Goal: Task Accomplishment & Management: Complete application form

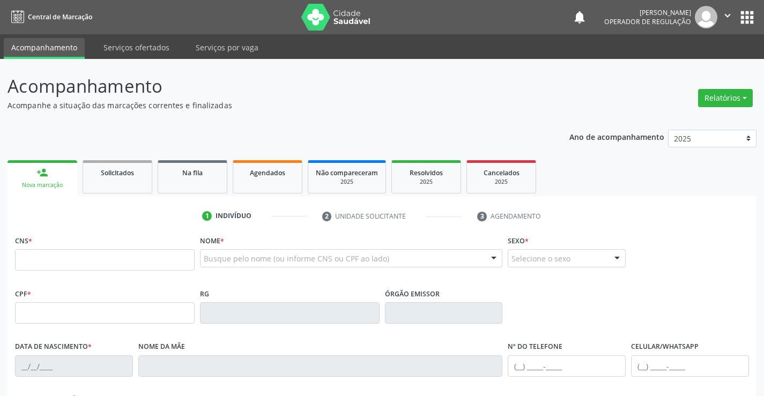
click at [97, 261] on input "text" at bounding box center [105, 259] width 180 height 21
type input "705 0040 7014 3454"
type input "0229904106"
type input "[DATE]"
type input "61"
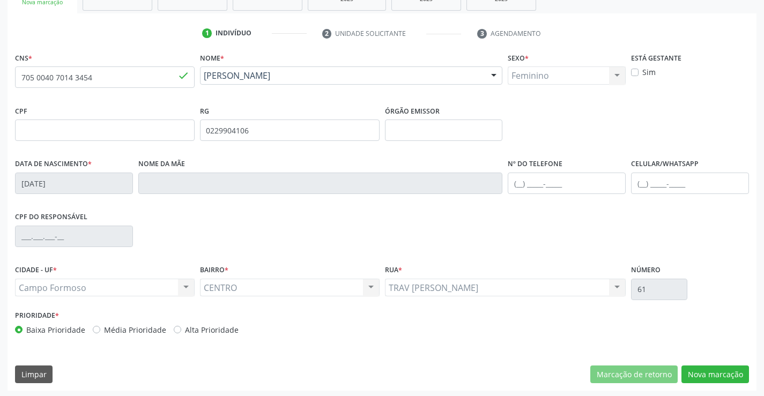
scroll to position [185, 0]
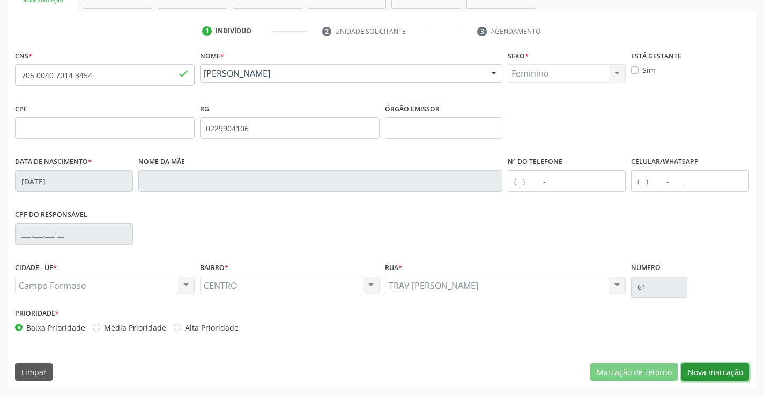
click at [713, 373] on button "Nova marcação" at bounding box center [715, 372] width 68 height 18
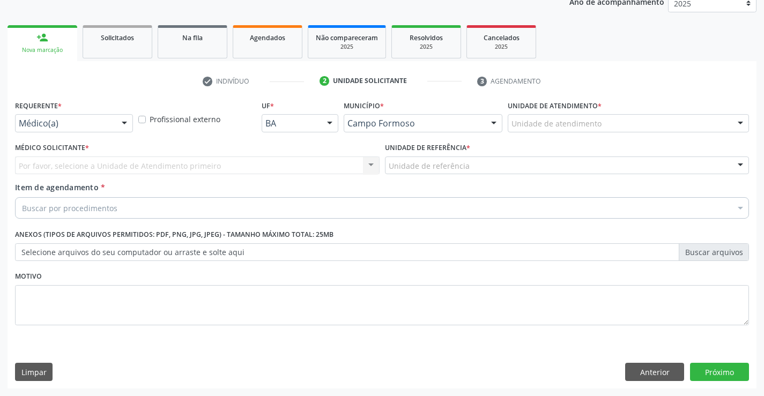
scroll to position [135, 0]
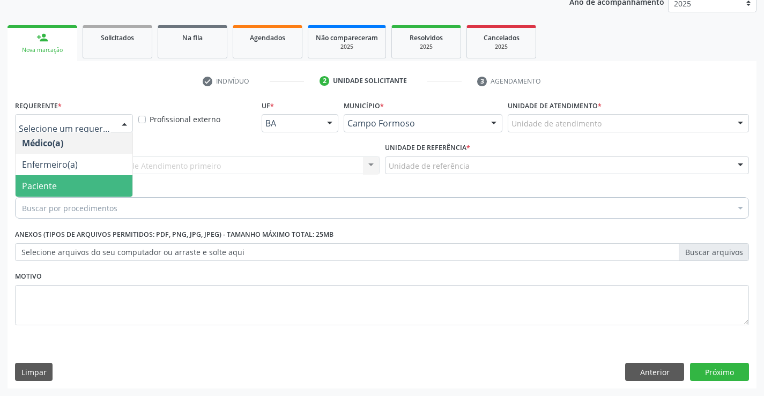
click at [54, 183] on span "Paciente" at bounding box center [39, 186] width 35 height 12
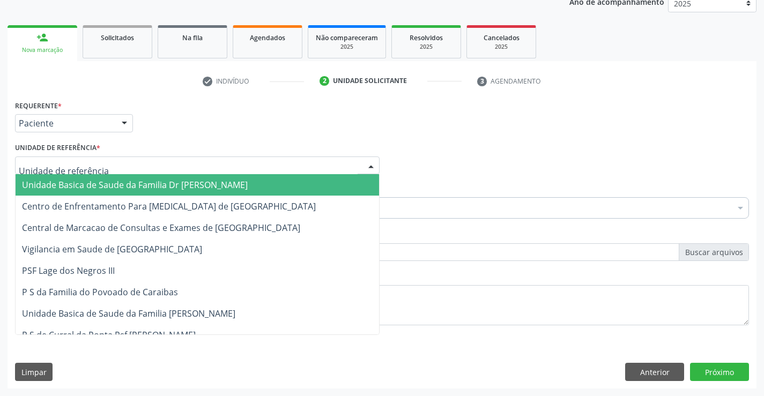
click at [127, 185] on span "Unidade Basica de Saude da Familia Dr [PERSON_NAME]" at bounding box center [135, 185] width 226 height 12
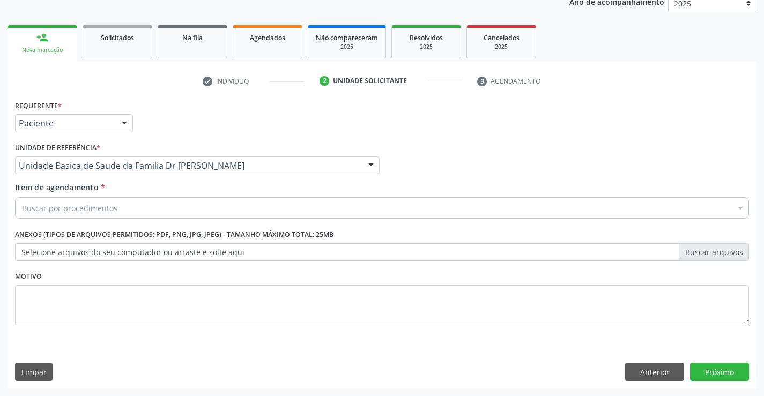
click at [117, 211] on div "Buscar por procedimentos" at bounding box center [382, 207] width 734 height 21
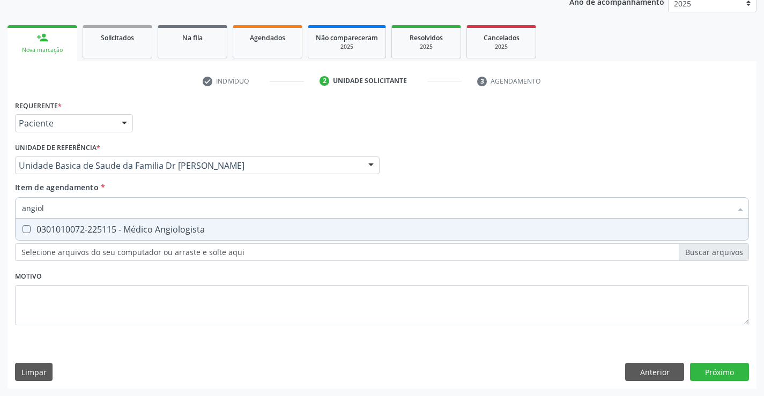
type input "angiolo"
click at [164, 230] on div "0301010072-225115 - Médico Angiologista" at bounding box center [382, 229] width 720 height 9
checkbox Angiologista "true"
click at [724, 371] on div "Requerente * Paciente Médico(a) Enfermeiro(a) Paciente Nenhum resultado encontr…" at bounding box center [382, 243] width 749 height 291
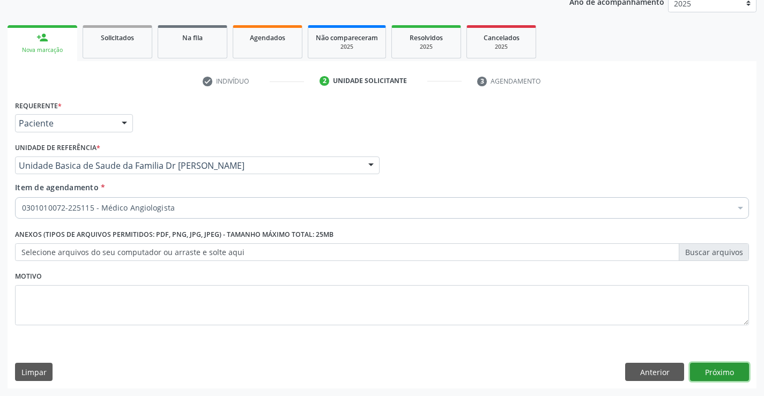
click at [723, 372] on button "Próximo" at bounding box center [719, 372] width 59 height 18
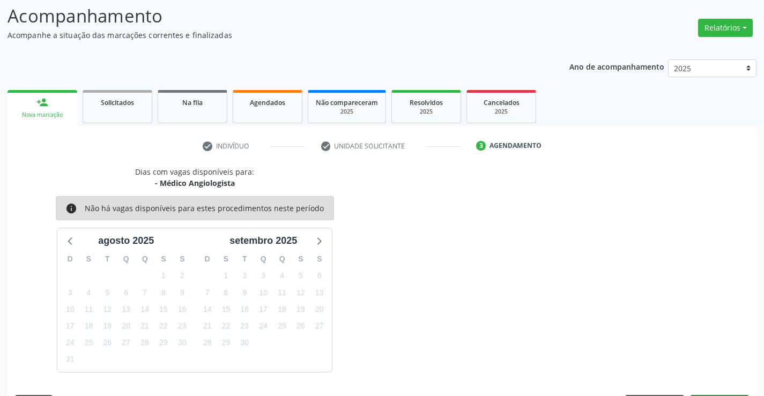
scroll to position [102, 0]
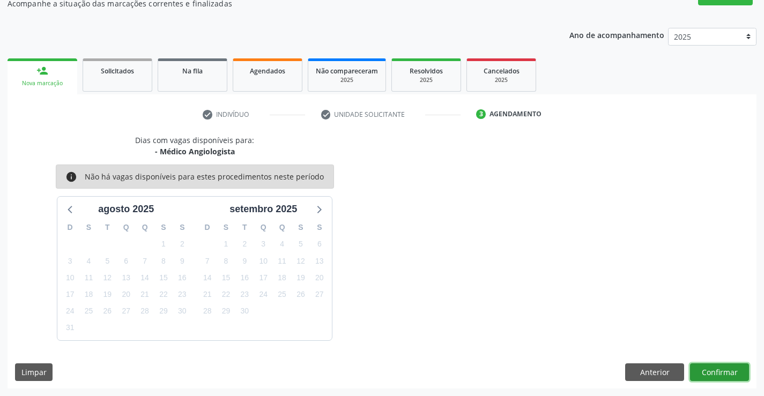
click at [719, 371] on button "Confirmar" at bounding box center [719, 372] width 59 height 18
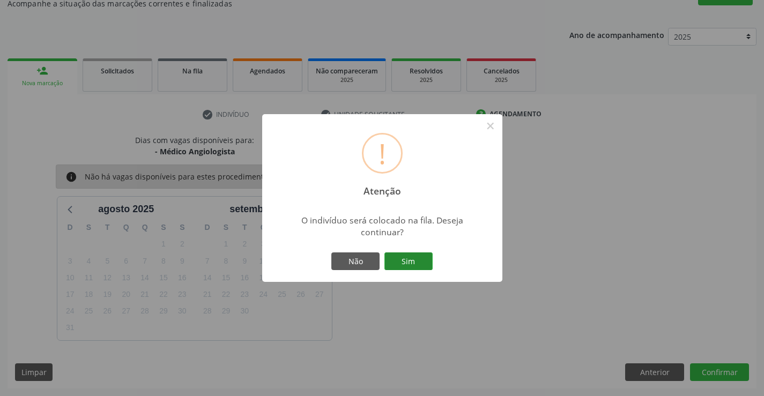
click at [410, 258] on button "Sim" at bounding box center [408, 261] width 48 height 18
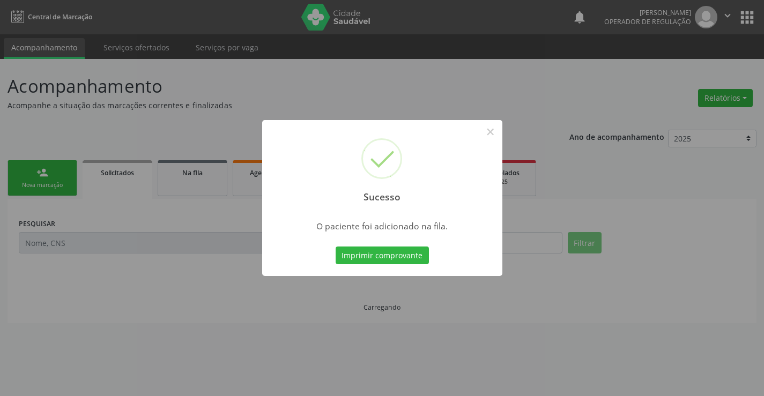
scroll to position [0, 0]
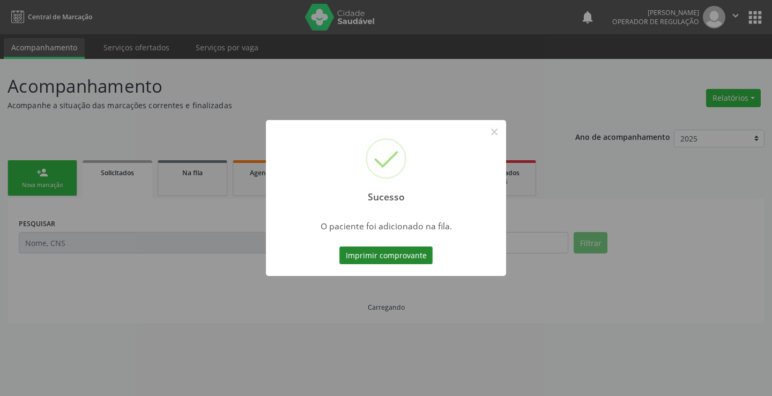
click at [398, 252] on button "Imprimir comprovante" at bounding box center [385, 256] width 93 height 18
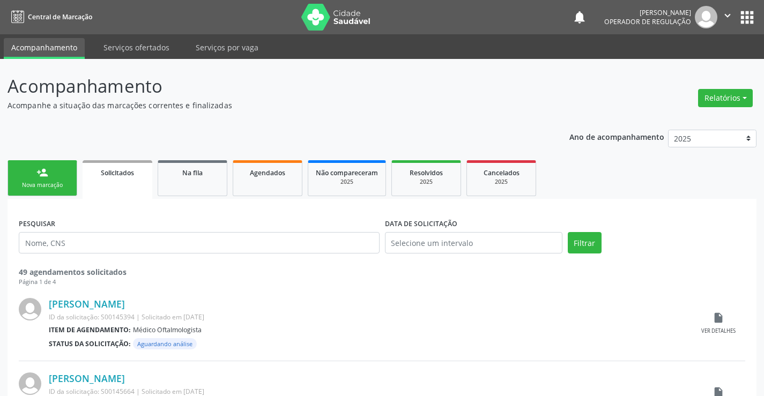
click at [54, 177] on link "person_add Nova marcação" at bounding box center [43, 178] width 70 height 36
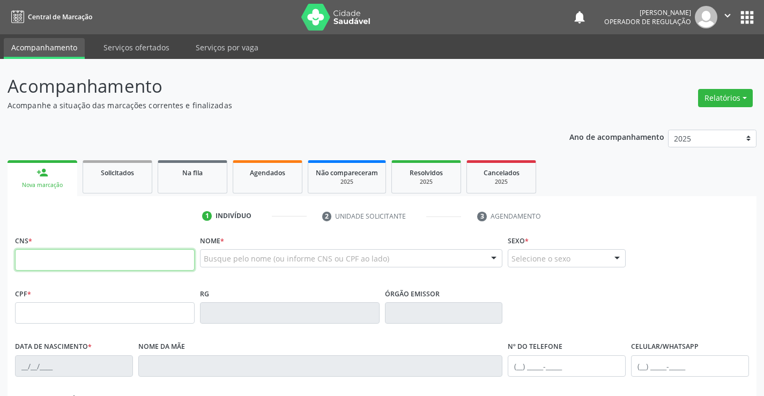
click at [88, 266] on input "text" at bounding box center [105, 259] width 180 height 21
type input "706 2040 1447 2460"
type input "098.377.855-86"
type input "[DATE]"
type input "[PERSON_NAME]"
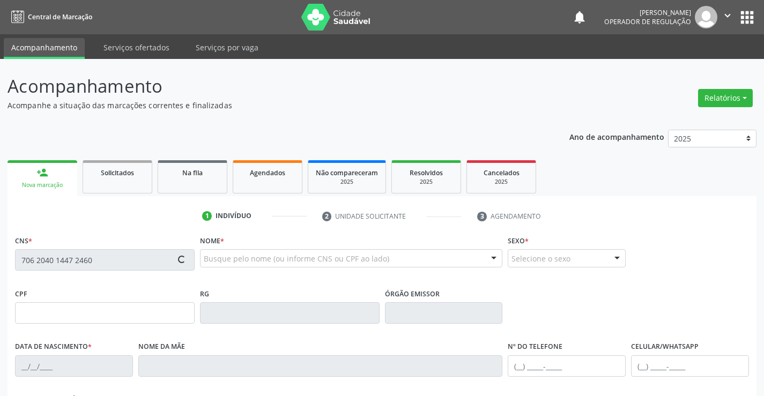
type input "[PHONE_NUMBER]"
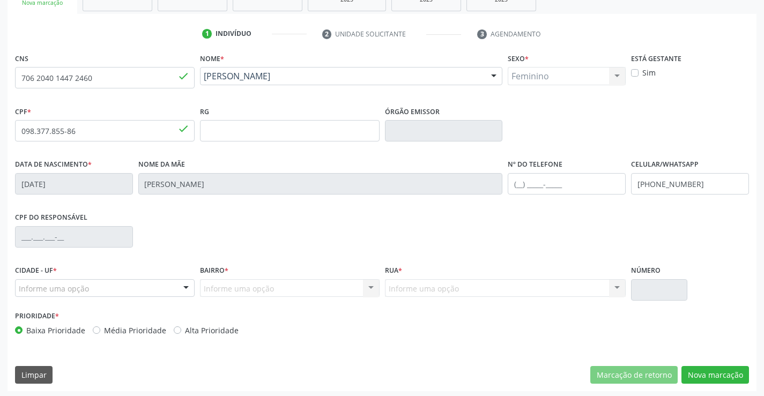
scroll to position [185, 0]
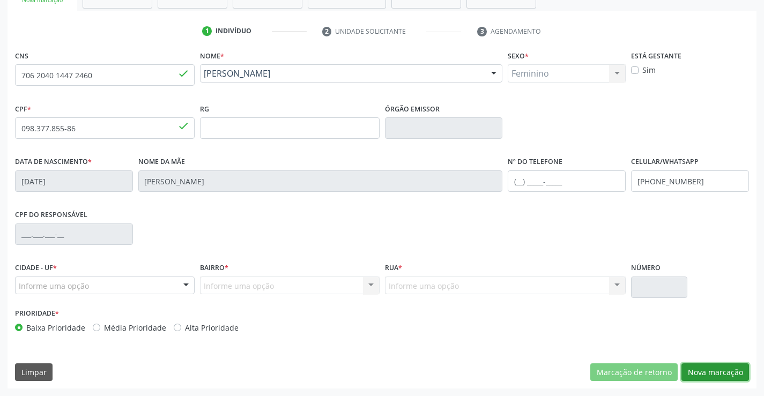
click at [706, 373] on button "Nova marcação" at bounding box center [715, 372] width 68 height 18
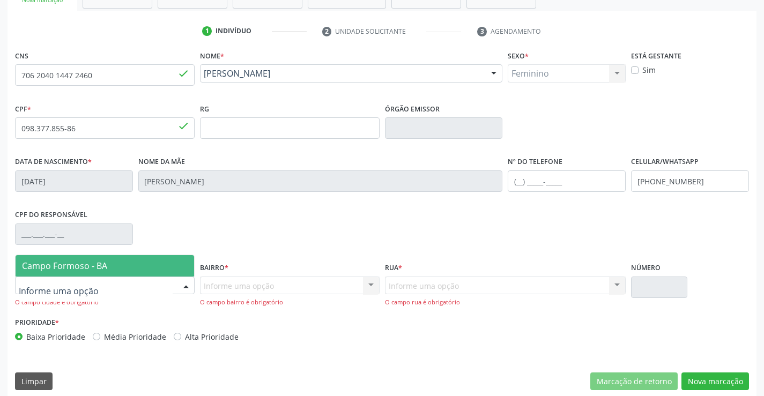
click at [130, 287] on div at bounding box center [105, 286] width 180 height 18
click at [128, 267] on span "Campo Formoso - BA" at bounding box center [105, 265] width 179 height 21
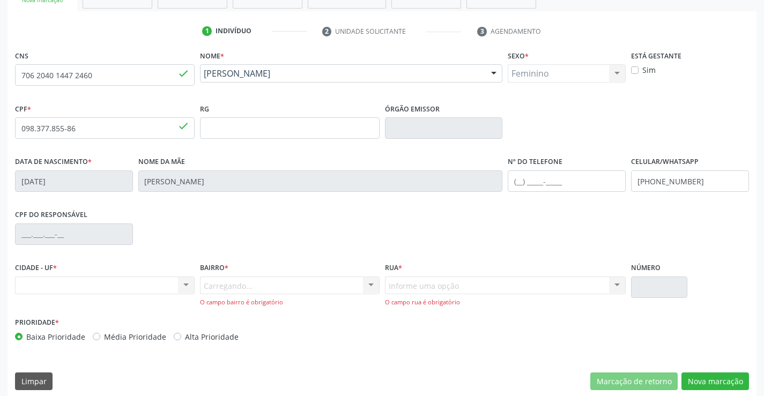
click at [244, 288] on div "Carregando... Nenhum resultado encontrado para: " " Nenhuma opção encontrada. D…" at bounding box center [290, 292] width 180 height 31
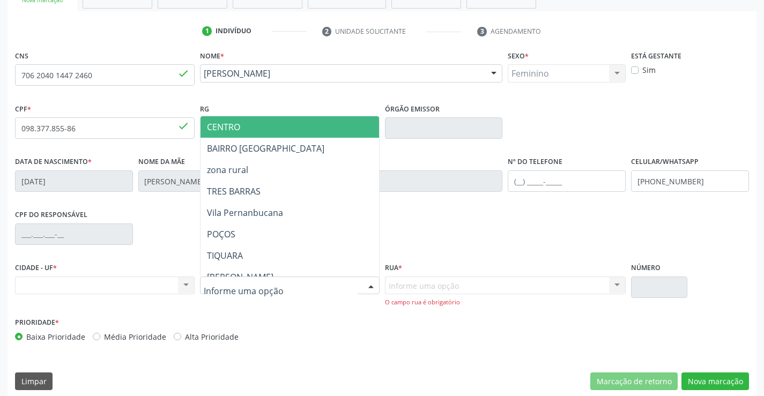
click at [266, 122] on span "CENTRO" at bounding box center [316, 126] width 232 height 21
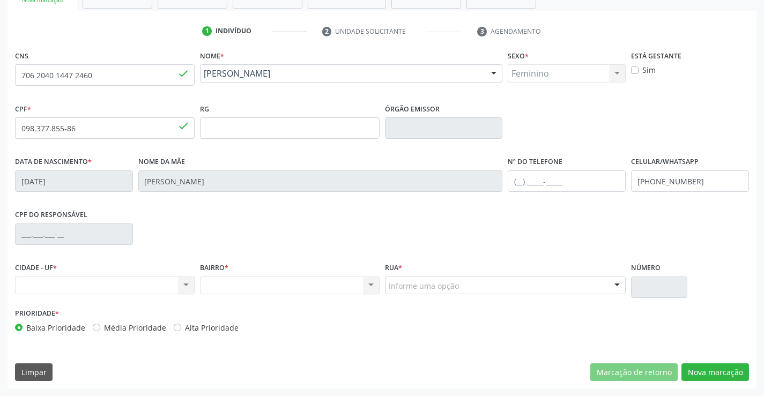
click at [503, 291] on div "Informe uma opção" at bounding box center [505, 286] width 241 height 18
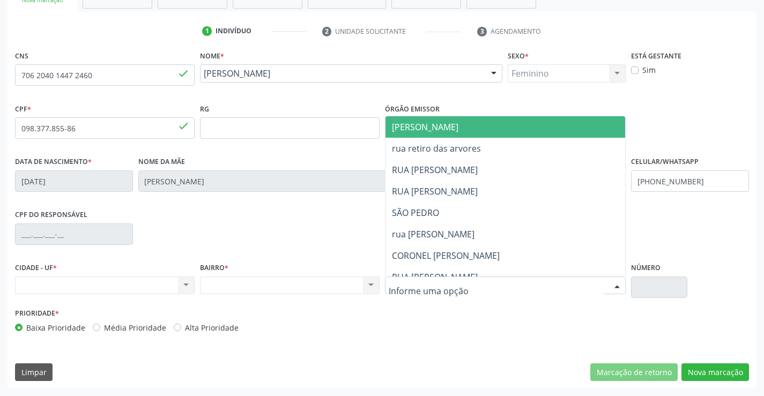
click at [472, 128] on span "[PERSON_NAME]" at bounding box center [514, 126] width 258 height 21
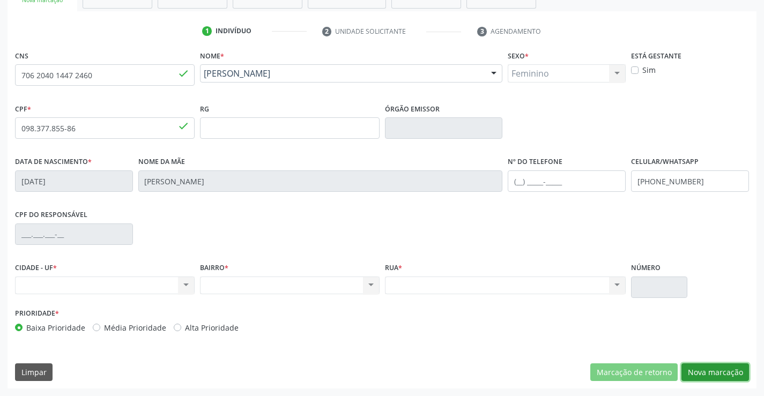
click at [720, 369] on button "Nova marcação" at bounding box center [715, 372] width 68 height 18
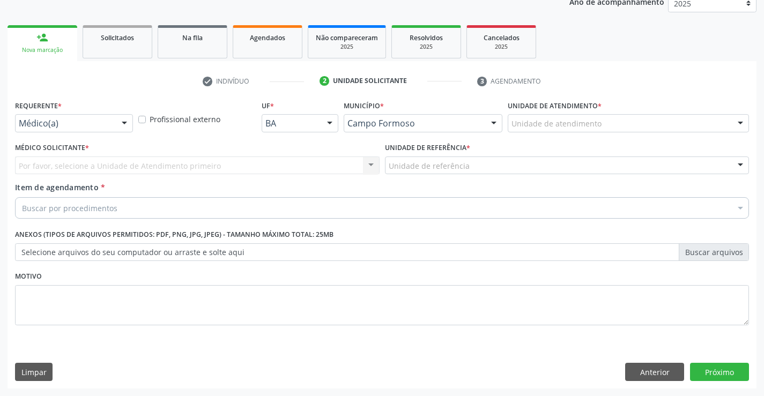
scroll to position [135, 0]
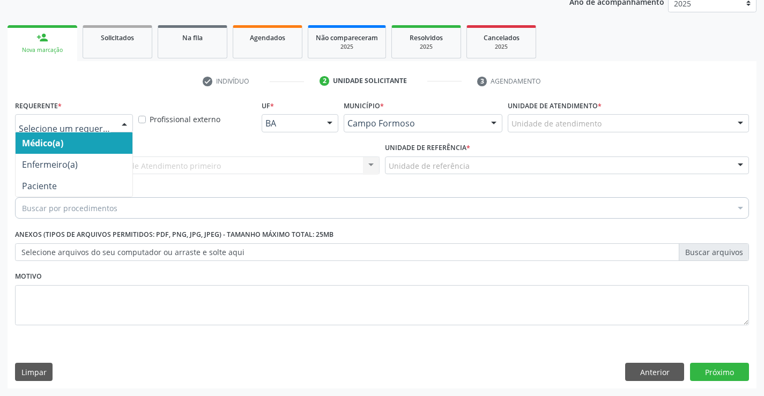
click at [69, 115] on div at bounding box center [74, 123] width 118 height 18
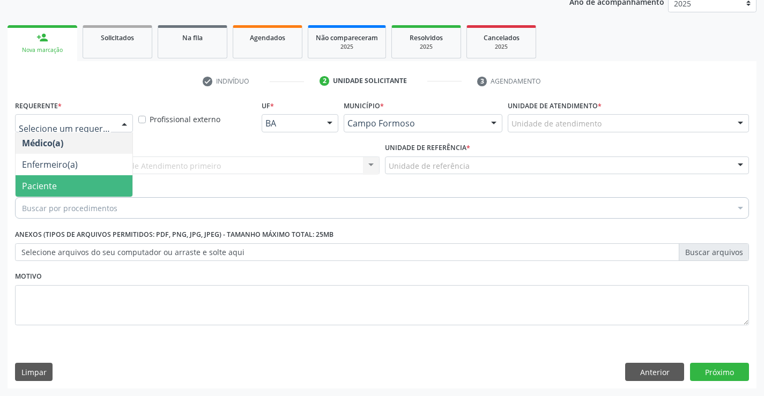
click at [62, 185] on span "Paciente" at bounding box center [74, 185] width 117 height 21
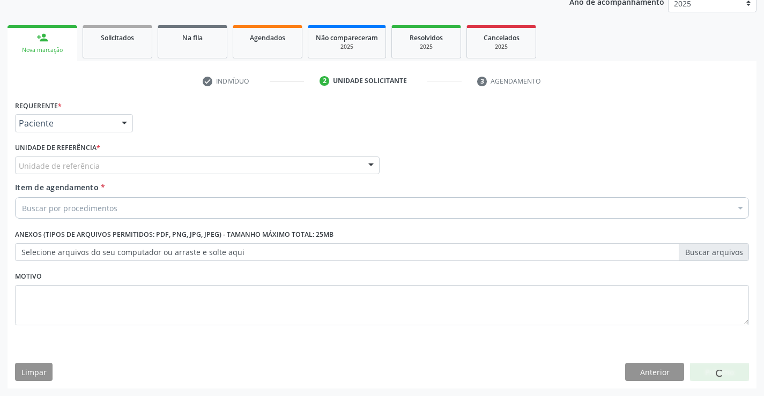
click at [85, 173] on div "Unidade de referência" at bounding box center [197, 166] width 365 height 18
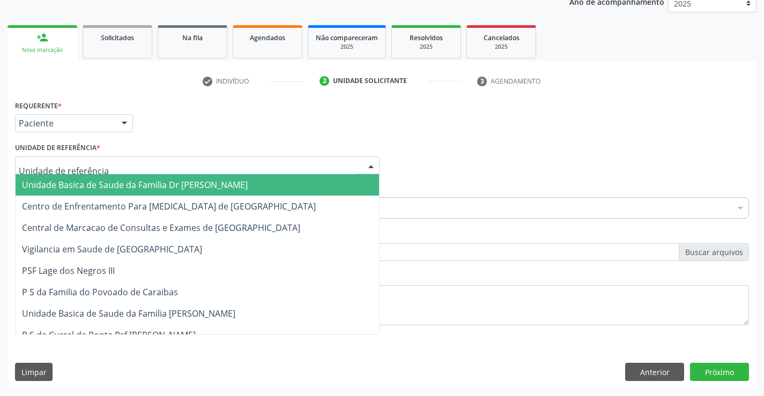
click at [91, 184] on span "Unidade Basica de Saude da Familia Dr [PERSON_NAME]" at bounding box center [135, 185] width 226 height 12
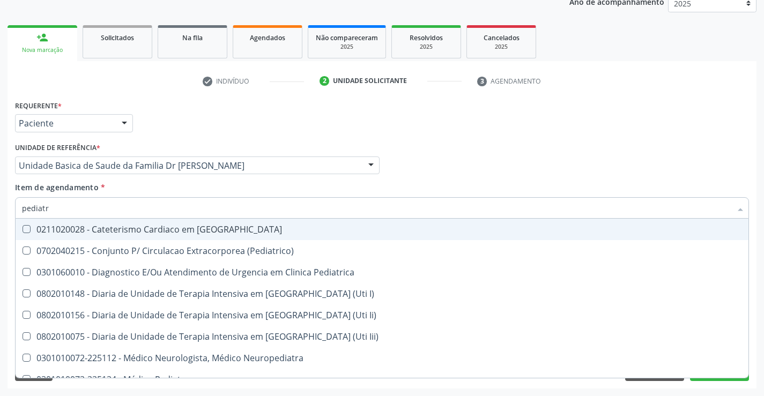
type input "pediatra"
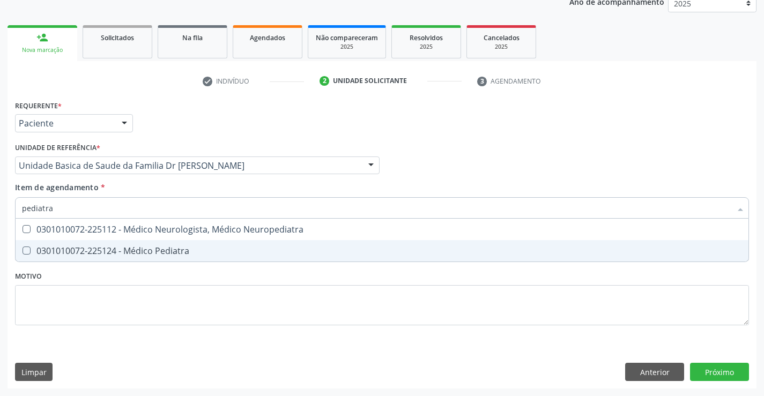
click at [176, 249] on div "0301010072-225124 - Médico Pediatra" at bounding box center [382, 251] width 720 height 9
checkbox Pediatra "true"
click at [728, 375] on div "Requerente * Paciente Médico(a) Enfermeiro(a) Paciente Nenhum resultado encontr…" at bounding box center [382, 243] width 749 height 291
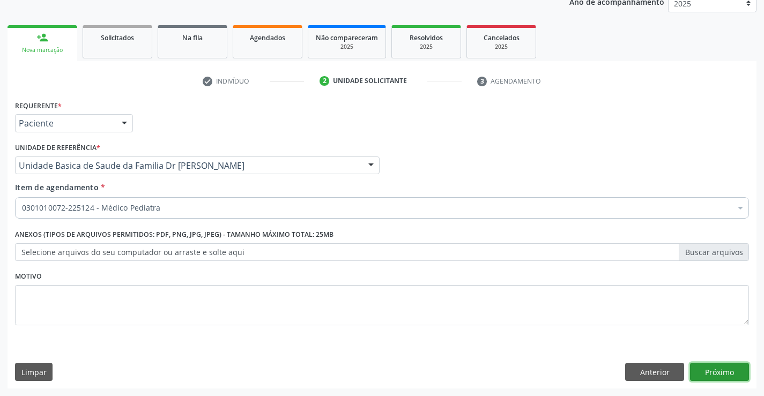
click at [723, 370] on button "Próximo" at bounding box center [719, 372] width 59 height 18
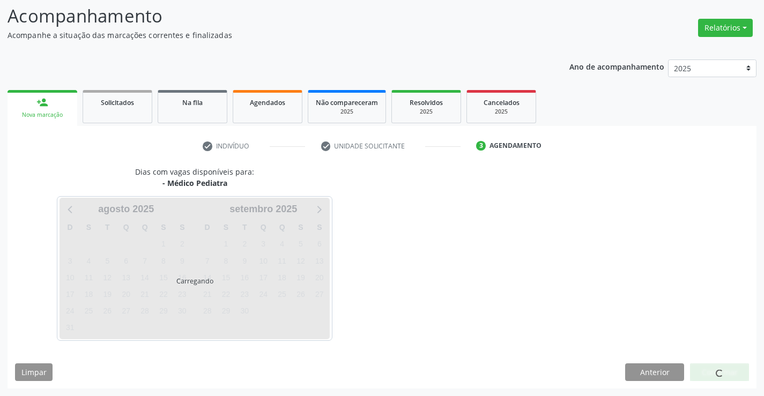
scroll to position [70, 0]
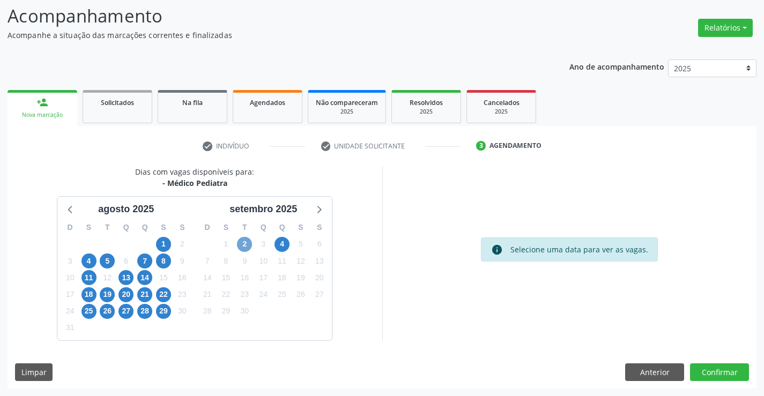
click at [243, 244] on span "2" at bounding box center [244, 244] width 15 height 15
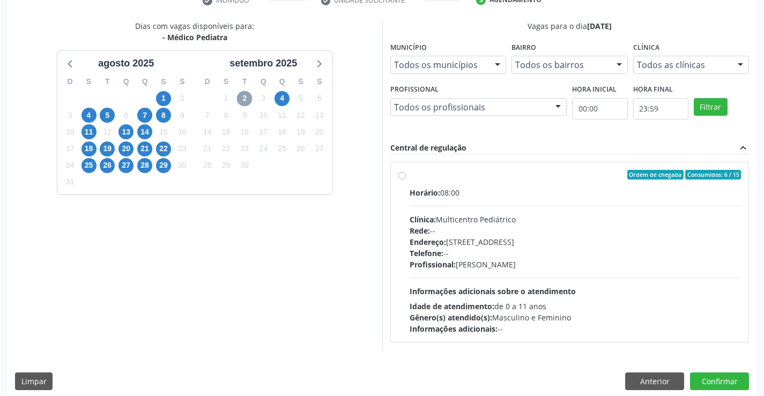
scroll to position [225, 0]
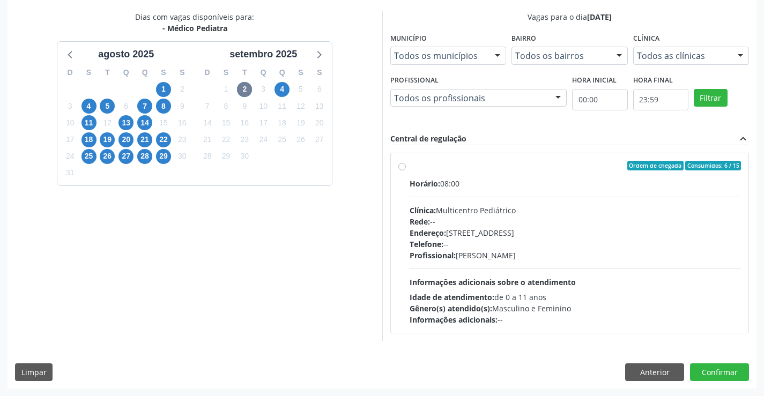
click at [492, 175] on label "Ordem de chegada Consumidos: 6 / 15 Horário: 08:00 Clínica: Multicentro Pediátr…" at bounding box center [576, 243] width 332 height 165
click at [406, 170] on input "Ordem de chegada Consumidos: 6 / 15 Horário: 08:00 Clínica: Multicentro Pediátr…" at bounding box center [402, 166] width 8 height 10
radio input "true"
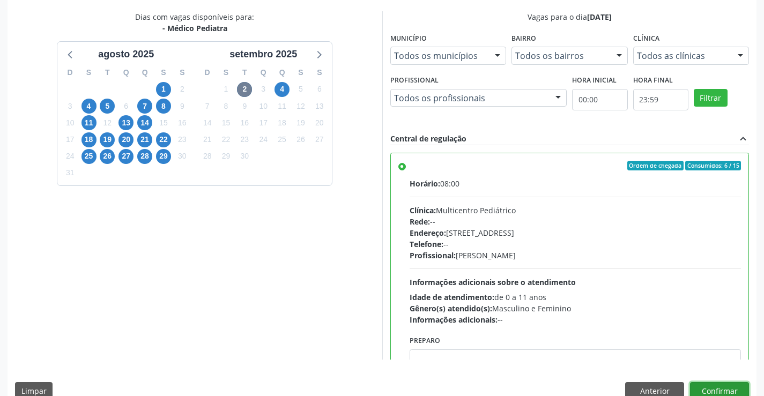
click at [716, 384] on button "Confirmar" at bounding box center [719, 391] width 59 height 18
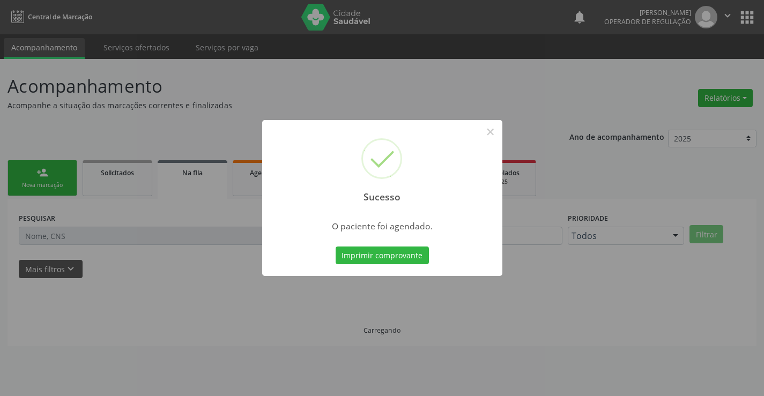
scroll to position [0, 0]
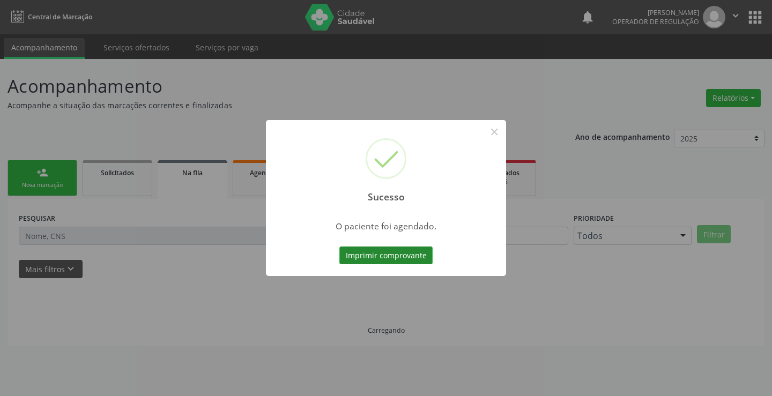
click at [376, 255] on button "Imprimir comprovante" at bounding box center [385, 256] width 93 height 18
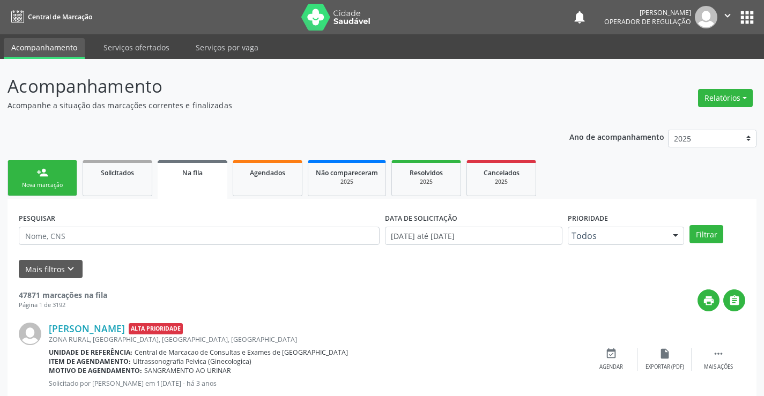
click at [50, 177] on link "person_add Nova marcação" at bounding box center [43, 178] width 70 height 36
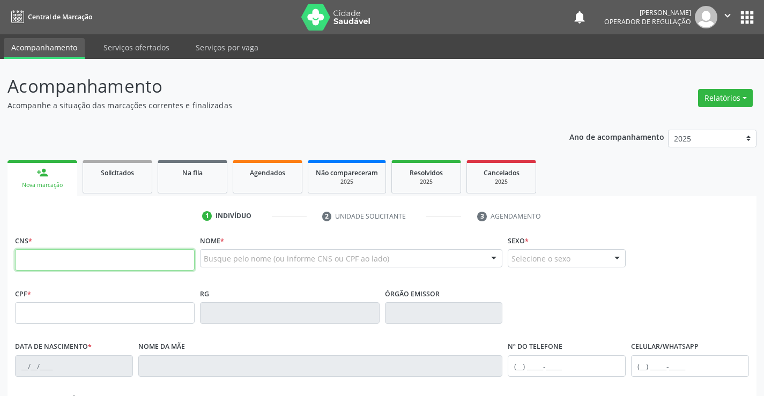
click at [39, 266] on input "text" at bounding box center [105, 259] width 180 height 21
type input "704 0093 4054 4363"
type input "30784539989"
type input "[DATE]"
type input "S/N"
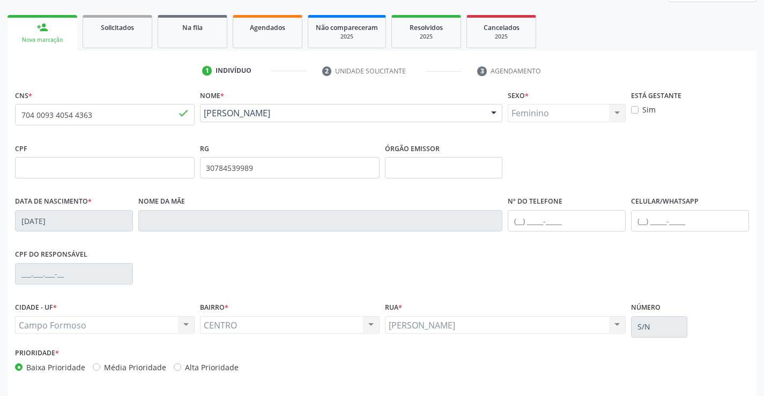
scroll to position [185, 0]
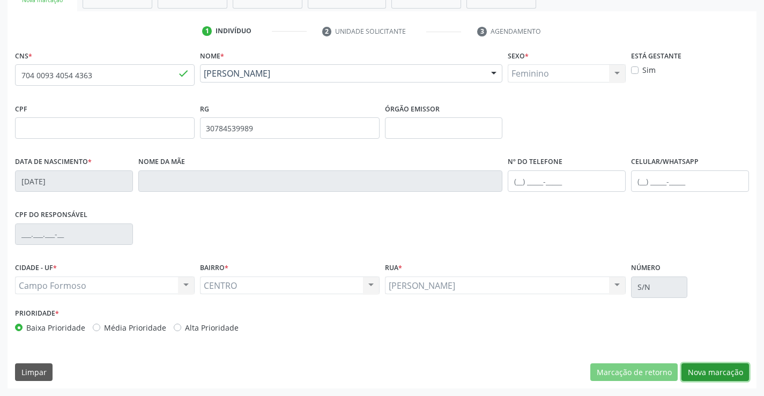
click at [721, 368] on button "Nova marcação" at bounding box center [715, 372] width 68 height 18
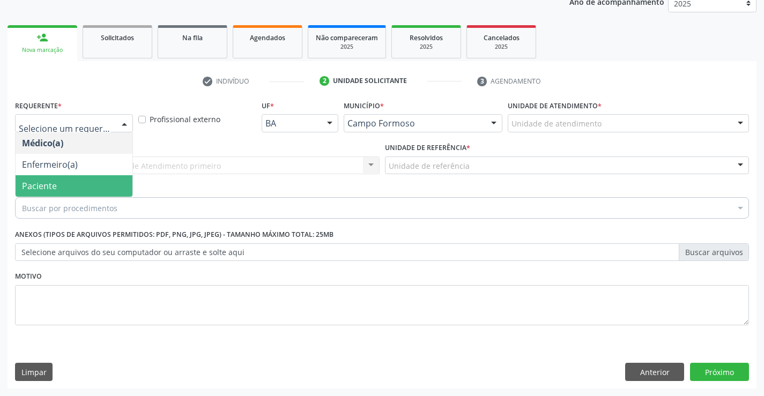
click at [61, 180] on span "Paciente" at bounding box center [74, 185] width 117 height 21
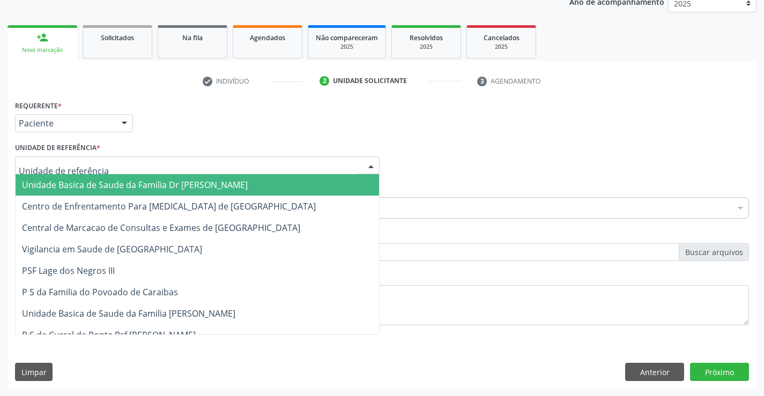
click at [113, 182] on span "Unidade Basica de Saude da Familia Dr [PERSON_NAME]" at bounding box center [135, 185] width 226 height 12
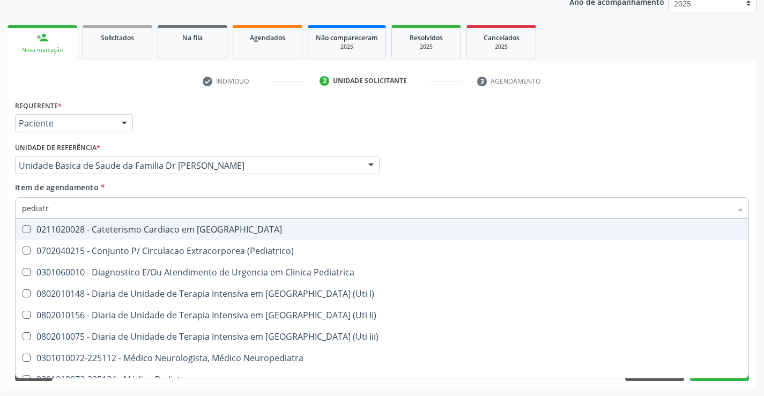
type input "pediatra"
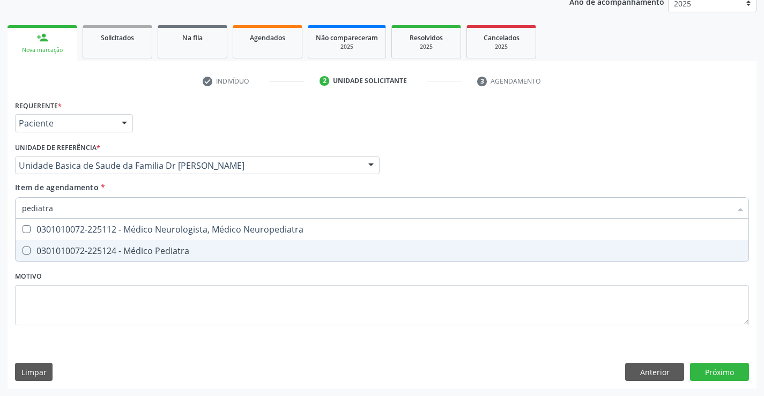
click at [176, 247] on div "0301010072-225124 - Médico Pediatra" at bounding box center [382, 251] width 720 height 9
checkbox Pediatra "true"
click at [708, 367] on div "Requerente * Paciente Médico(a) Enfermeiro(a) Paciente Nenhum resultado encontr…" at bounding box center [382, 243] width 749 height 291
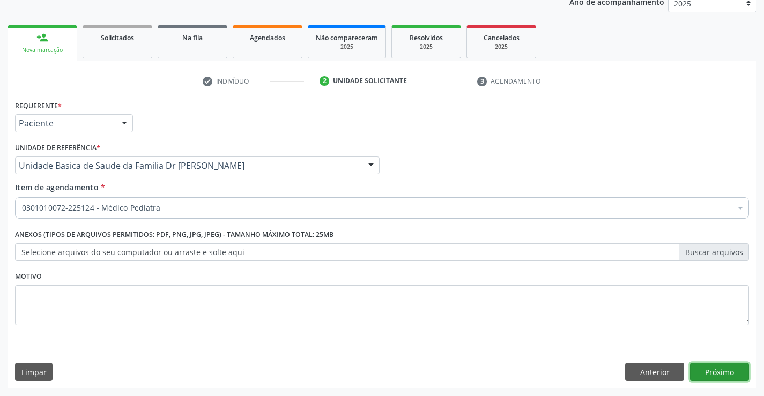
click at [708, 367] on button "Próximo" at bounding box center [719, 372] width 59 height 18
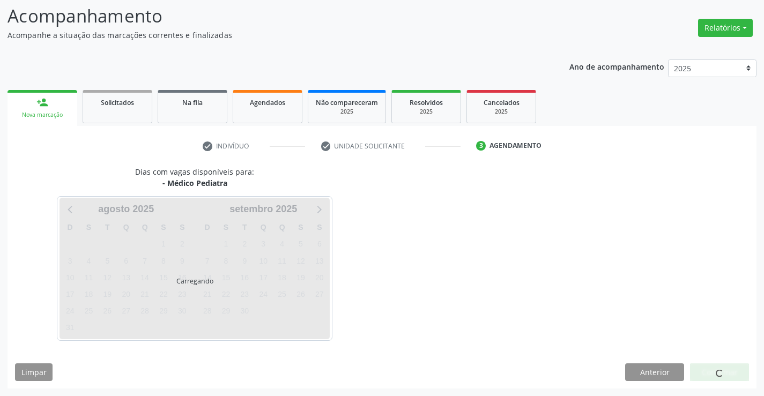
scroll to position [70, 0]
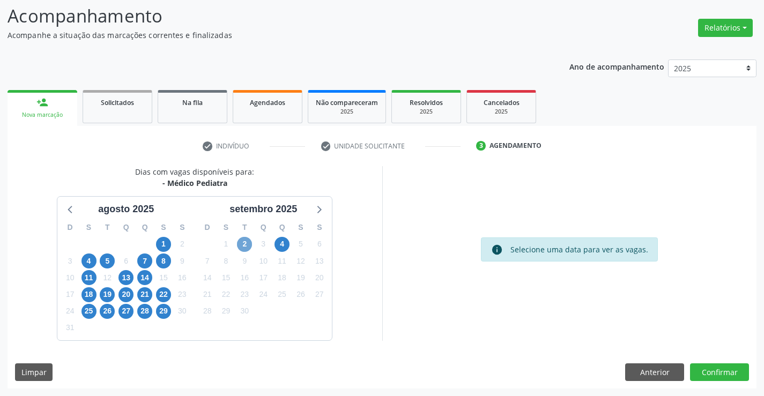
click at [247, 242] on span "2" at bounding box center [244, 244] width 15 height 15
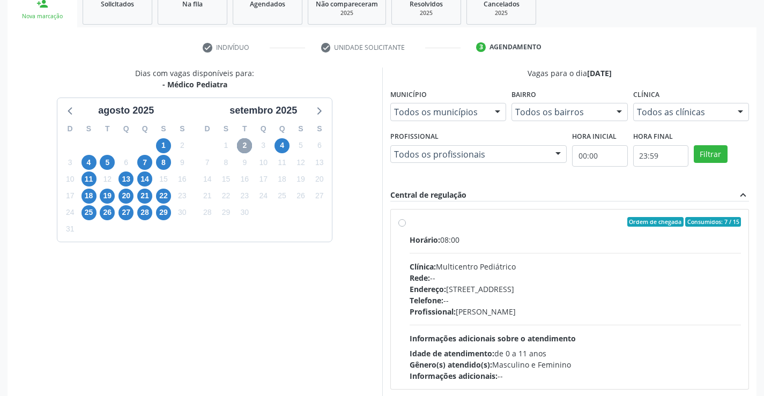
scroll to position [225, 0]
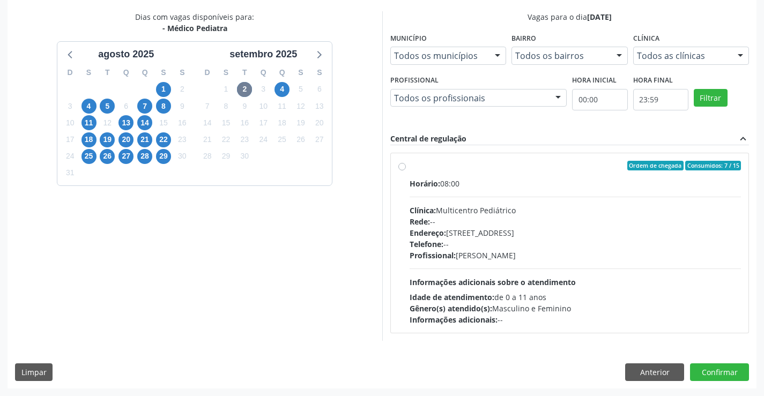
click at [522, 174] on label "Ordem de chegada Consumidos: 7 / 15 Horário: 08:00 Clínica: Multicentro Pediátr…" at bounding box center [576, 243] width 332 height 165
click at [406, 170] on input "Ordem de chegada Consumidos: 7 / 15 Horário: 08:00 Clínica: Multicentro Pediátr…" at bounding box center [402, 166] width 8 height 10
radio input "true"
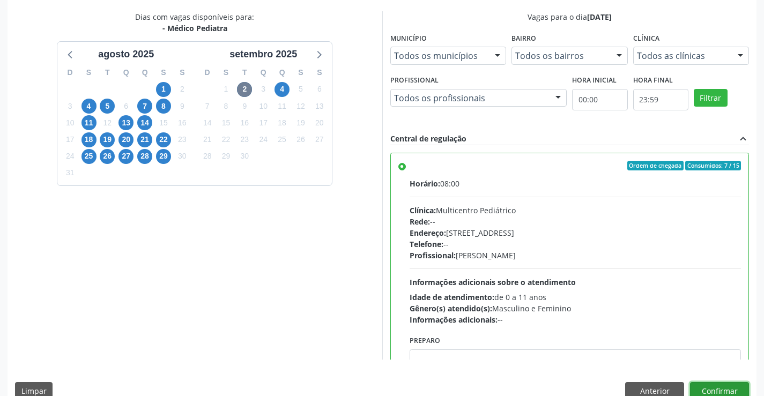
click at [713, 389] on button "Confirmar" at bounding box center [719, 391] width 59 height 18
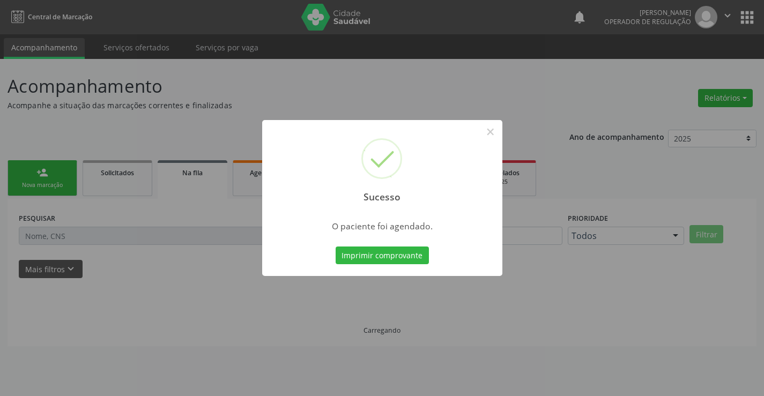
scroll to position [0, 0]
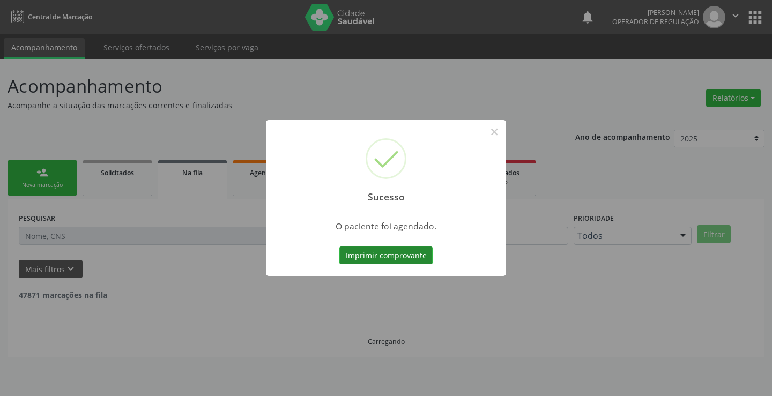
click at [376, 255] on button "Imprimir comprovante" at bounding box center [385, 256] width 93 height 18
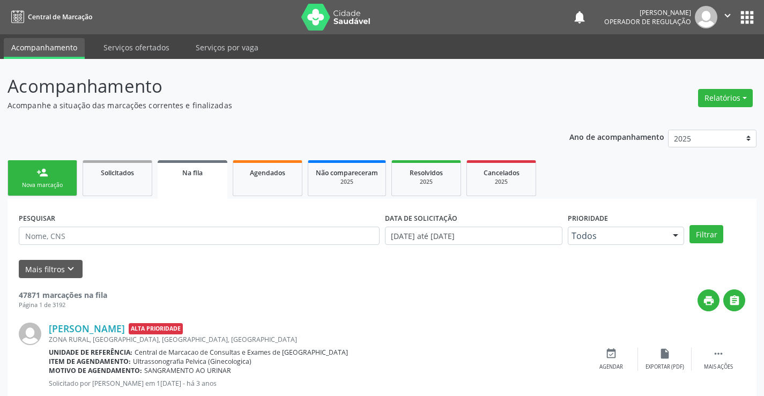
click at [57, 177] on link "person_add Nova marcação" at bounding box center [43, 178] width 70 height 36
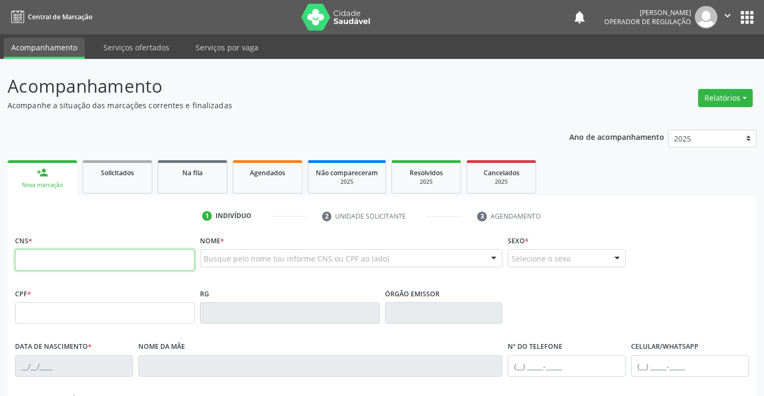
click at [101, 262] on input "text" at bounding box center [105, 259] width 180 height 21
type input "704 0073 1686 1468"
type input "[DATE]"
type input "[PHONE_NUMBER]"
type input "S/N"
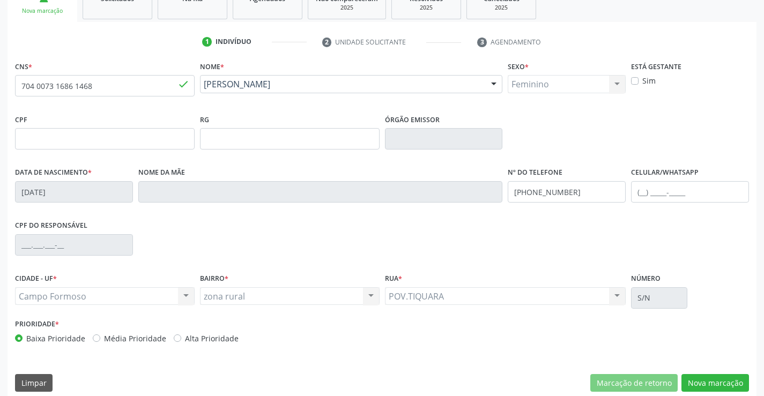
scroll to position [185, 0]
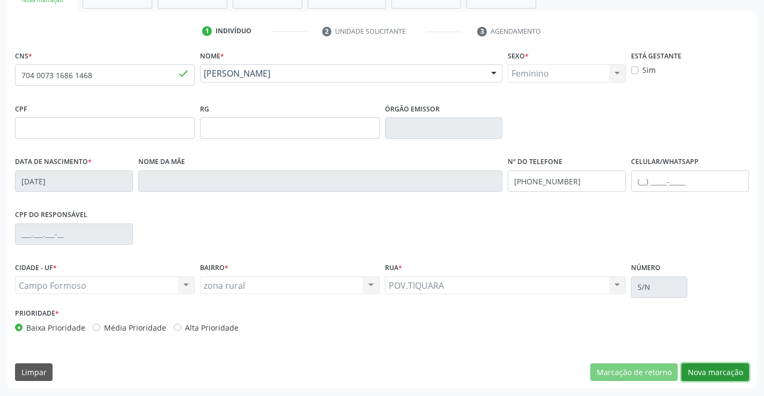
click at [707, 371] on button "Nova marcação" at bounding box center [715, 372] width 68 height 18
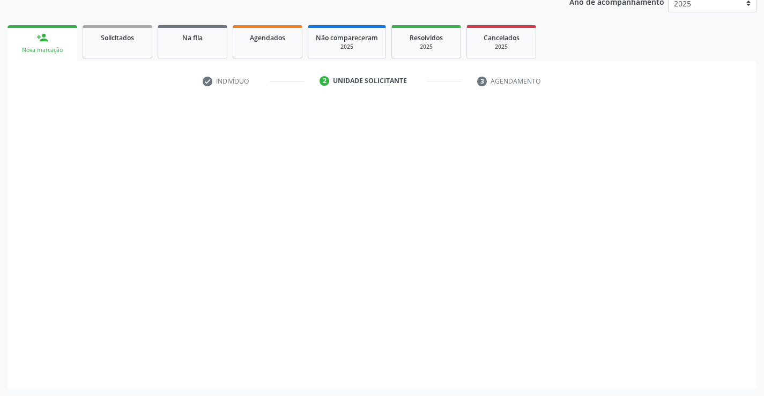
scroll to position [135, 0]
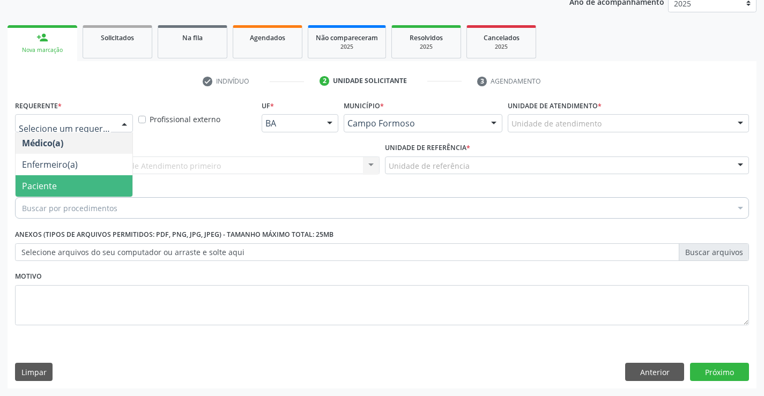
click at [65, 186] on span "Paciente" at bounding box center [74, 185] width 117 height 21
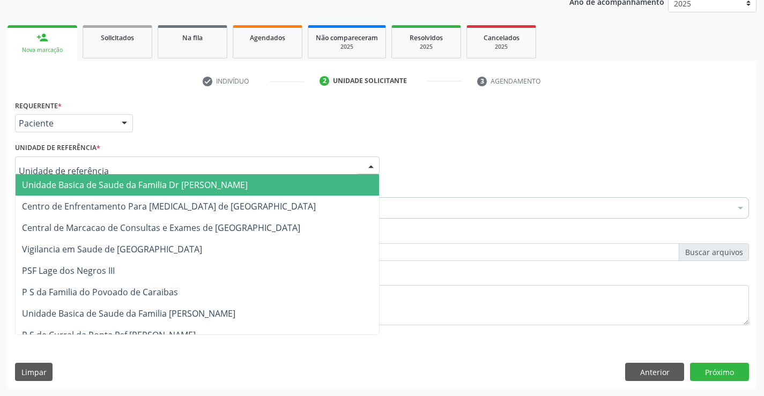
click at [144, 182] on span "Unidade Basica de Saude da Familia Dr [PERSON_NAME]" at bounding box center [135, 185] width 226 height 12
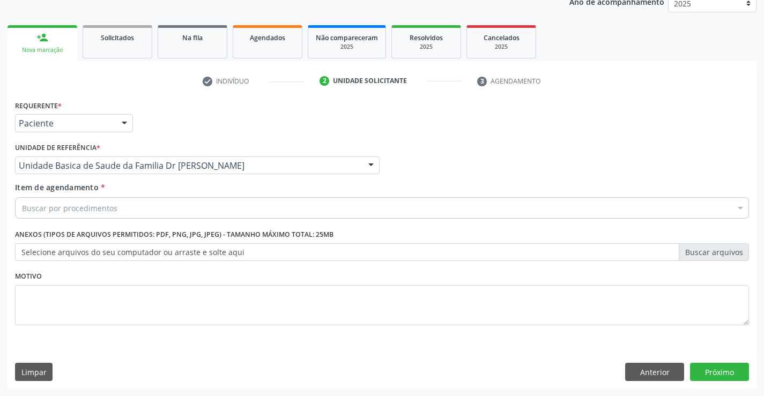
click at [137, 212] on div "Buscar por procedimentos" at bounding box center [382, 207] width 734 height 21
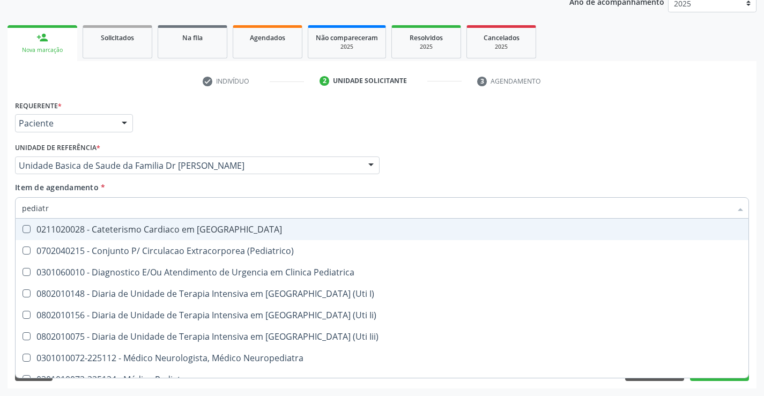
type input "pediatra"
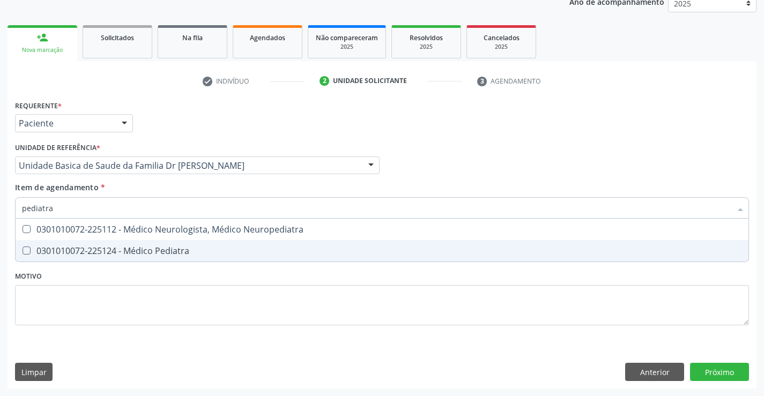
click at [148, 251] on div "0301010072-225124 - Médico Pediatra" at bounding box center [382, 251] width 720 height 9
checkbox Pediatra "true"
click at [719, 368] on div "Requerente * Paciente Médico(a) Enfermeiro(a) Paciente Nenhum resultado encontr…" at bounding box center [382, 243] width 749 height 291
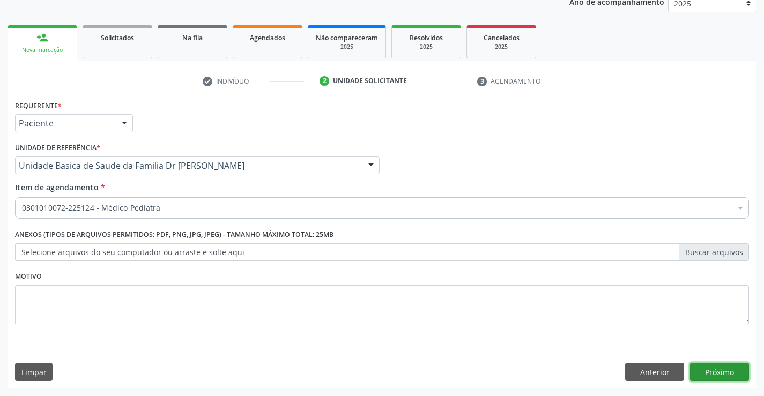
click at [719, 368] on button "Próximo" at bounding box center [719, 372] width 59 height 18
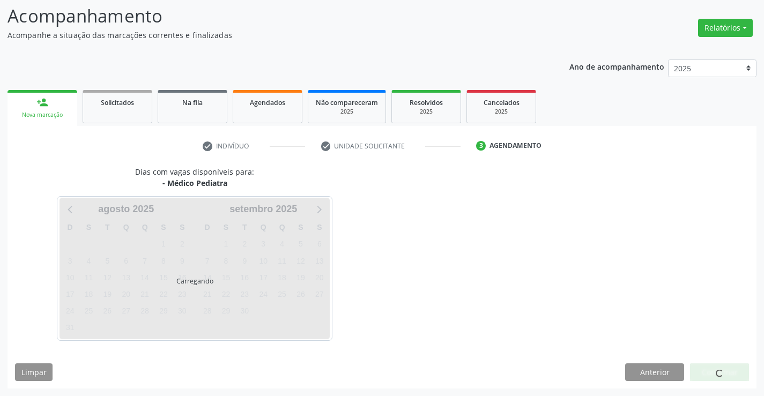
scroll to position [70, 0]
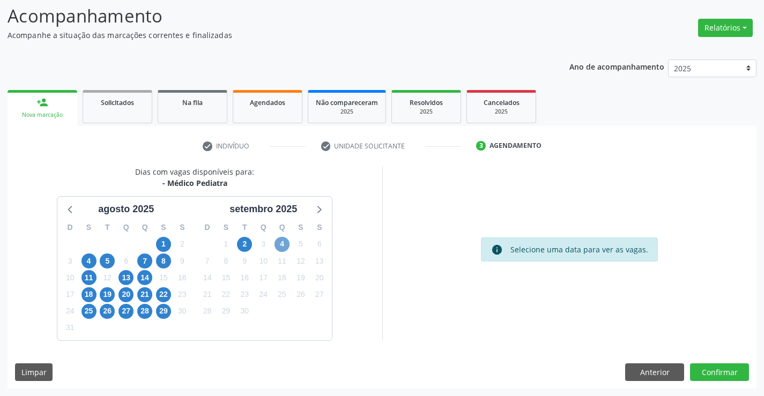
click at [282, 242] on span "4" at bounding box center [281, 244] width 15 height 15
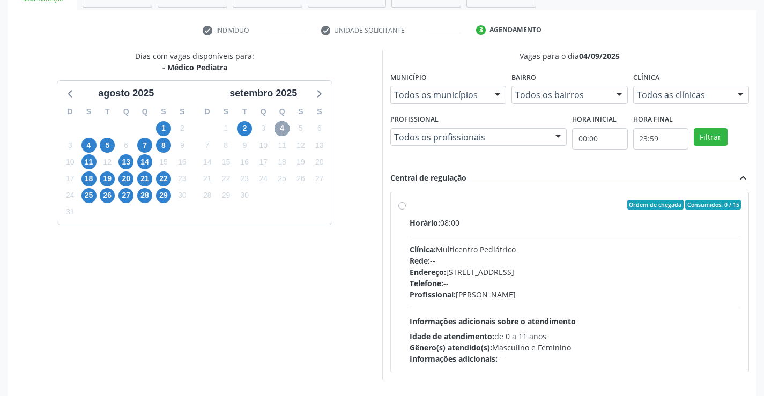
scroll to position [225, 0]
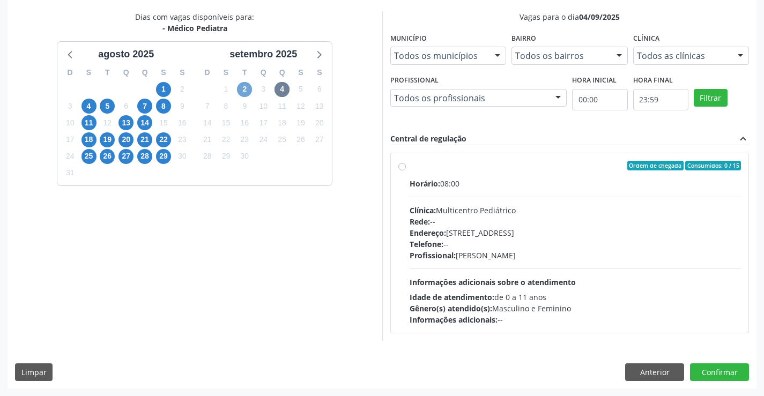
click at [245, 87] on span "2" at bounding box center [244, 89] width 15 height 15
click at [532, 170] on div "Ordem de chegada Consumidos: 8 / 15" at bounding box center [576, 166] width 332 height 10
click at [406, 170] on input "Ordem de chegada Consumidos: 8 / 15 Horário: 08:00 Clínica: Multicentro Pediátr…" at bounding box center [402, 166] width 8 height 10
radio input "true"
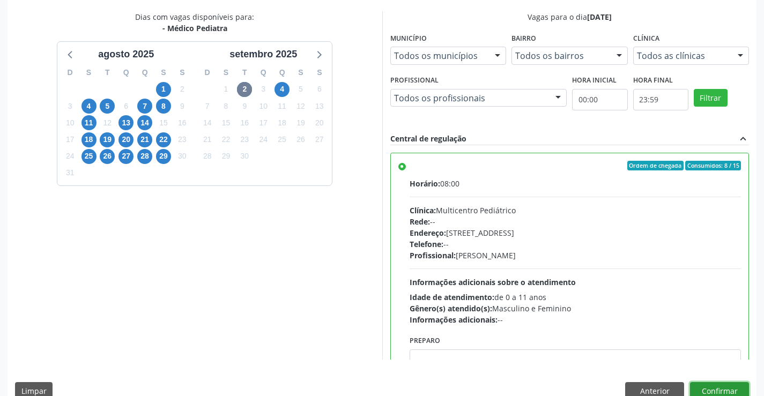
click at [719, 390] on button "Confirmar" at bounding box center [719, 391] width 59 height 18
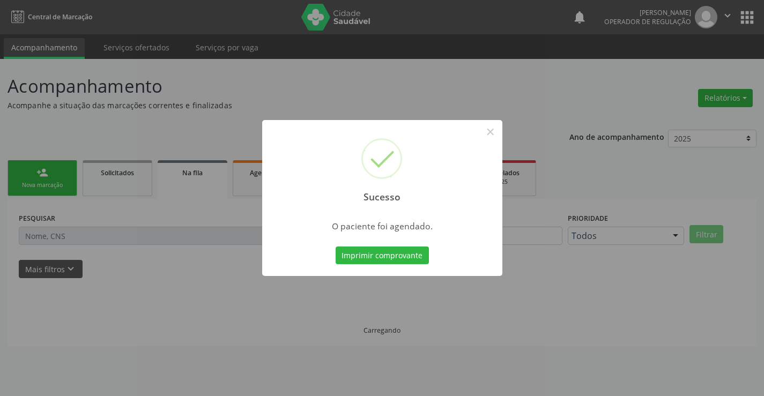
scroll to position [0, 0]
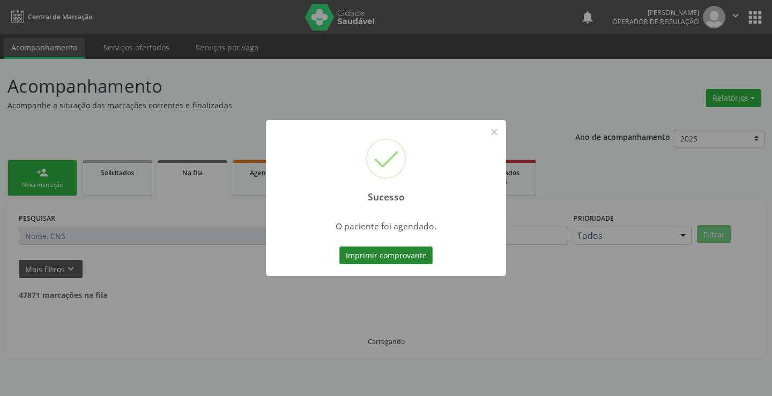
click at [389, 256] on button "Imprimir comprovante" at bounding box center [385, 256] width 93 height 18
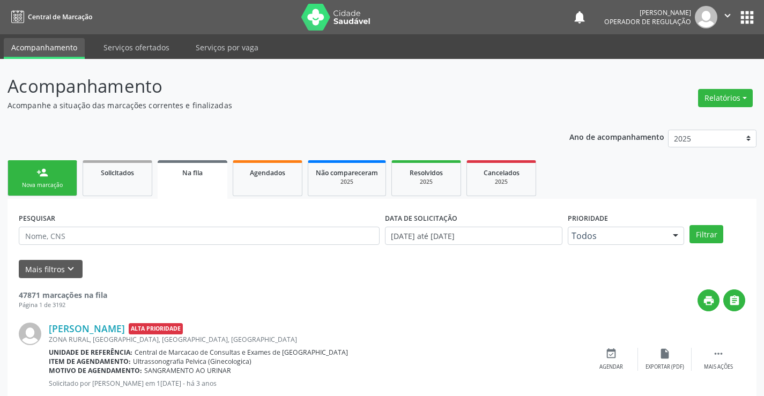
click at [54, 178] on link "person_add Nova marcação" at bounding box center [43, 178] width 70 height 36
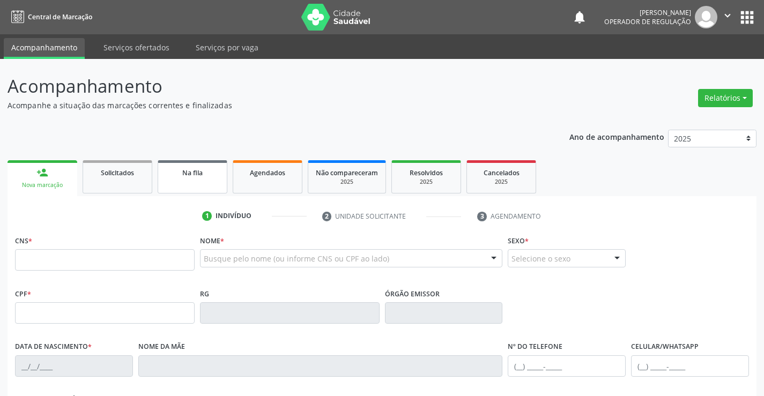
click at [194, 174] on span "Na fila" at bounding box center [192, 172] width 20 height 9
select select "7"
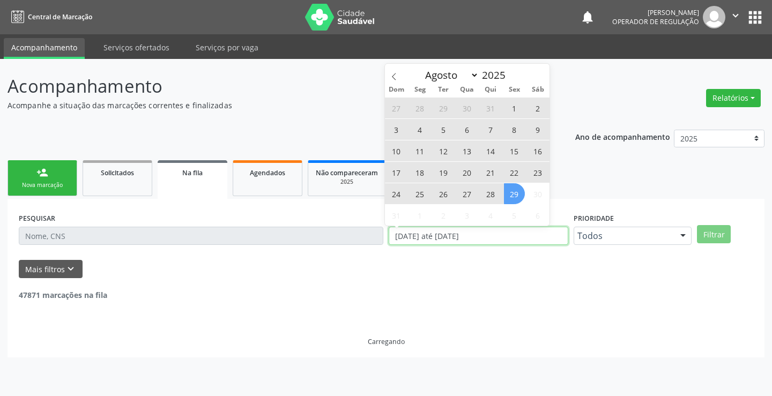
drag, startPoint x: 493, startPoint y: 238, endPoint x: 355, endPoint y: 246, distance: 138.5
click at [355, 246] on div "PESQUISAR DATA DE SOLICITAÇÃO [DATE] até [DATE] Prioridade Todos Todos Baixa Pr…" at bounding box center [386, 231] width 740 height 42
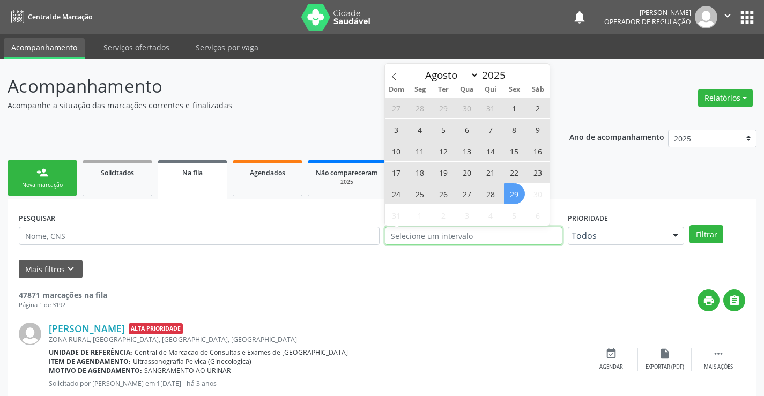
type input "2023"
select select "0"
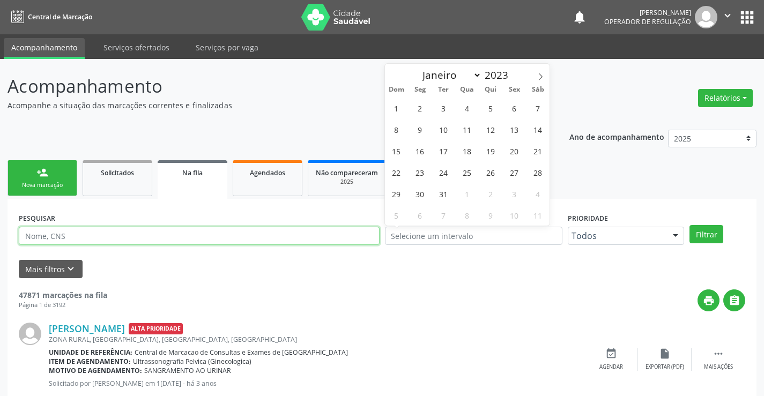
click at [61, 235] on input "text" at bounding box center [199, 236] width 361 height 18
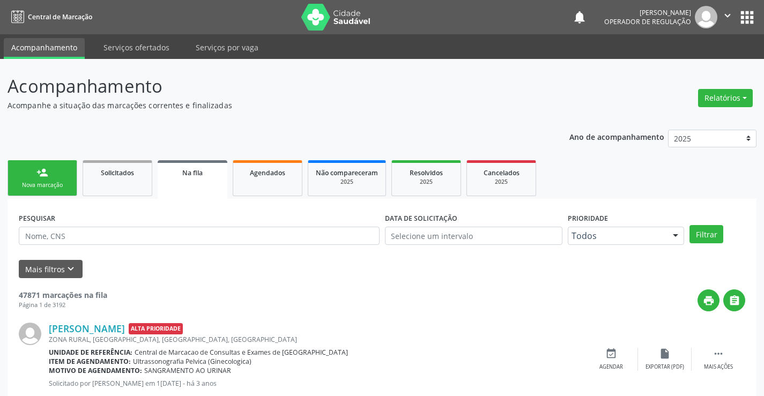
click at [48, 185] on div "Nova marcação" at bounding box center [43, 185] width 54 height 8
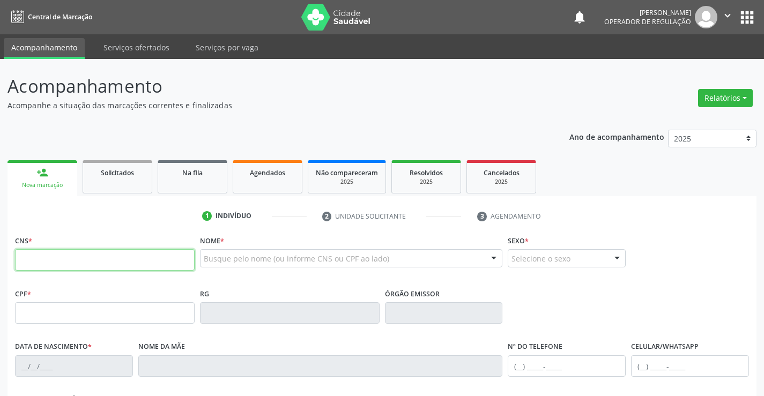
click at [71, 257] on input "text" at bounding box center [105, 259] width 180 height 21
type input "704 0068 2263 8668"
type input "2306560560"
type input "[DATE]"
type input "100.980.095-75"
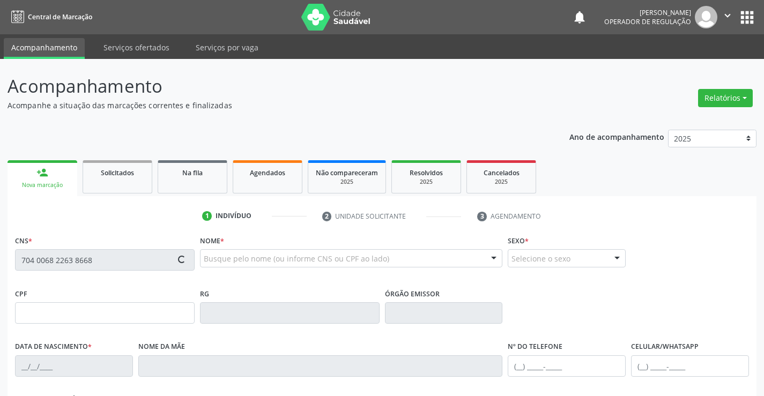
type input "S/N"
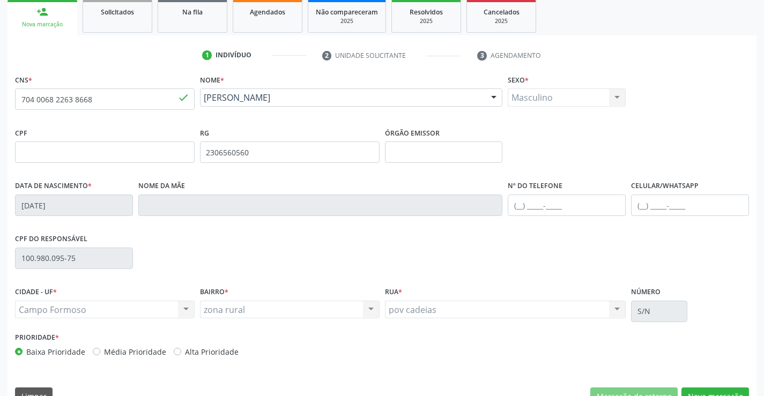
scroll to position [185, 0]
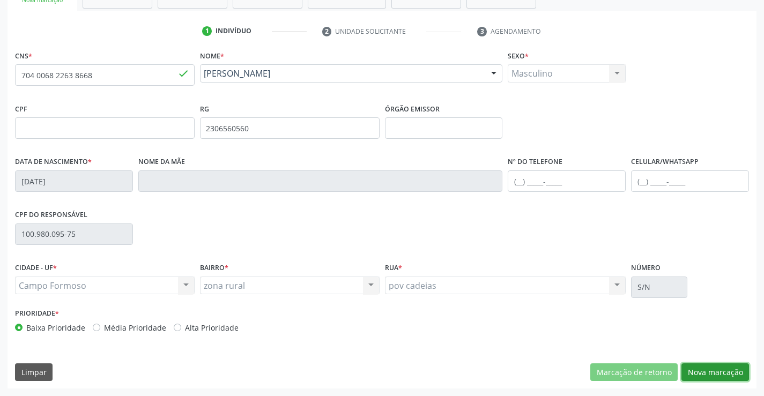
click at [716, 371] on button "Nova marcação" at bounding box center [715, 372] width 68 height 18
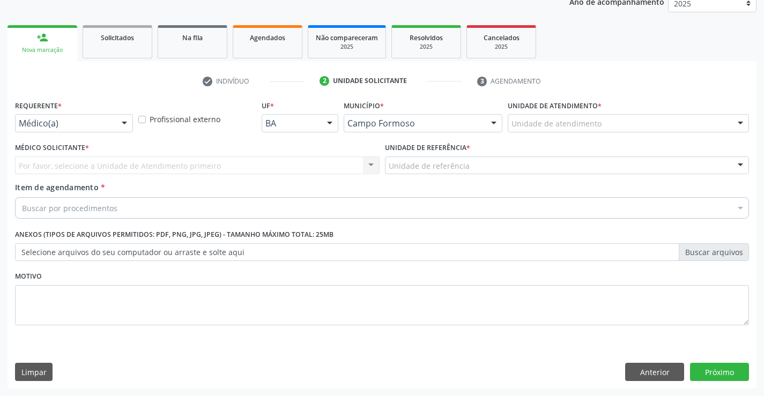
scroll to position [135, 0]
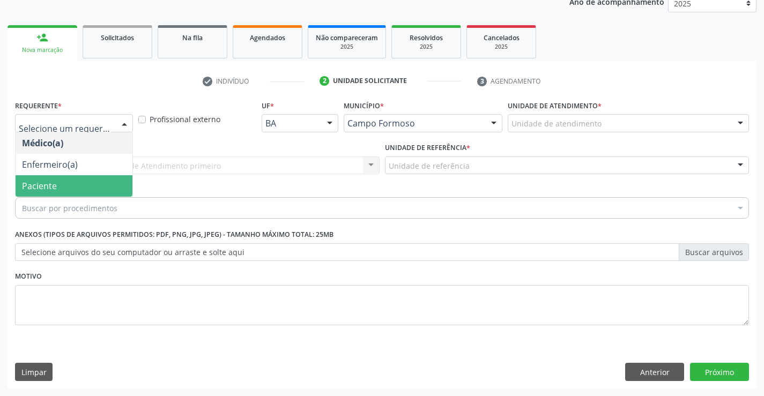
click at [69, 187] on span "Paciente" at bounding box center [74, 185] width 117 height 21
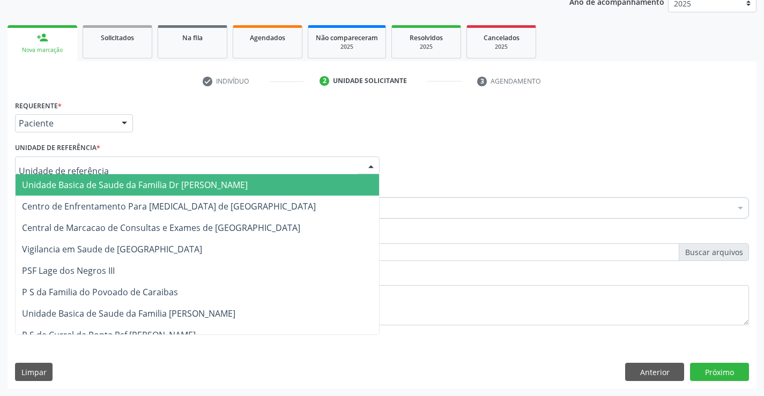
click at [99, 165] on div at bounding box center [197, 166] width 365 height 18
click at [108, 182] on span "Unidade Basica de Saude da Familia Dr [PERSON_NAME]" at bounding box center [135, 185] width 226 height 12
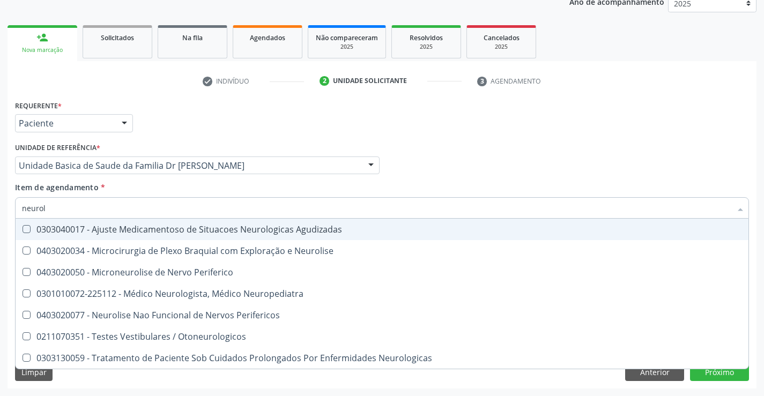
type input "neurolo"
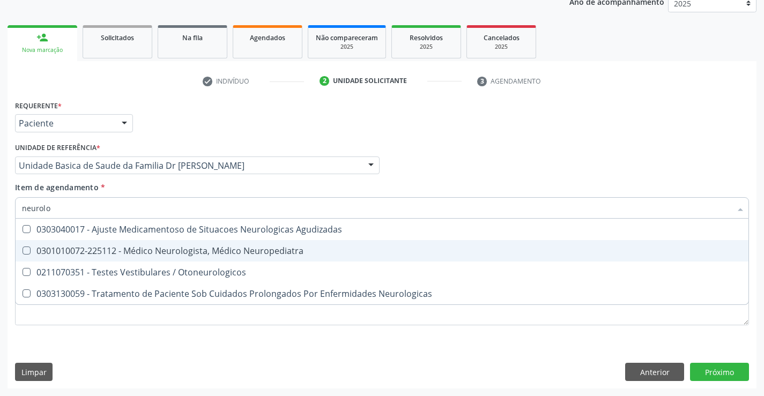
click at [172, 250] on div "0301010072-225112 - Médico Neurologista, Médico Neuropediatra" at bounding box center [382, 251] width 720 height 9
checkbox Neuropediatra "true"
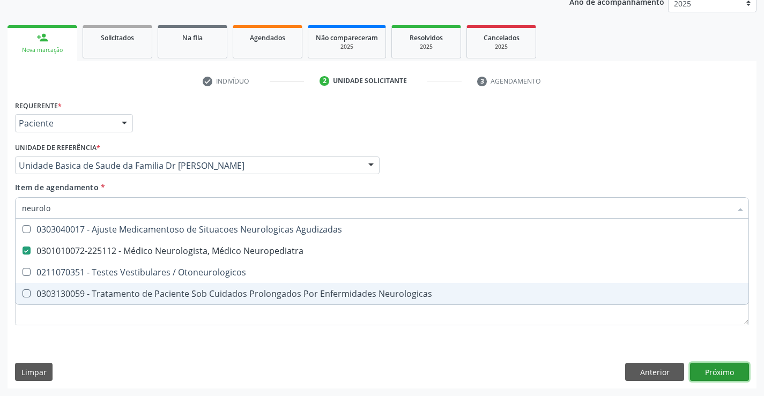
click at [716, 371] on div "Requerente * Paciente Médico(a) Enfermeiro(a) Paciente Nenhum resultado encontr…" at bounding box center [382, 243] width 749 height 291
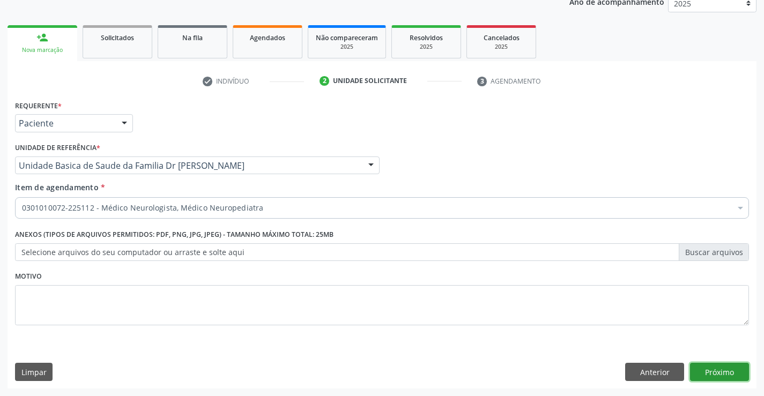
click at [716, 373] on button "Próximo" at bounding box center [719, 372] width 59 height 18
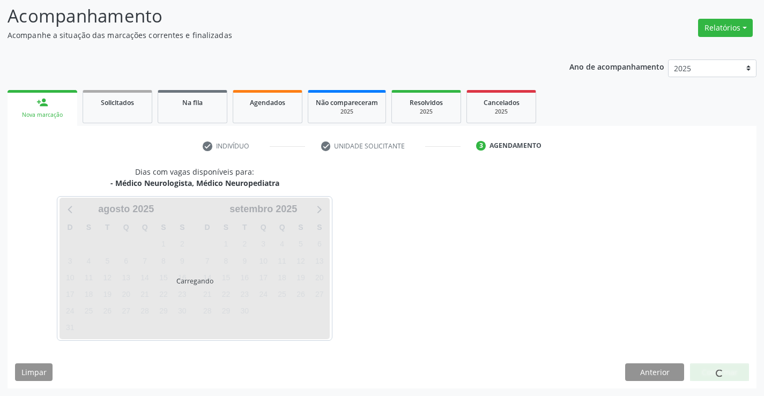
scroll to position [70, 0]
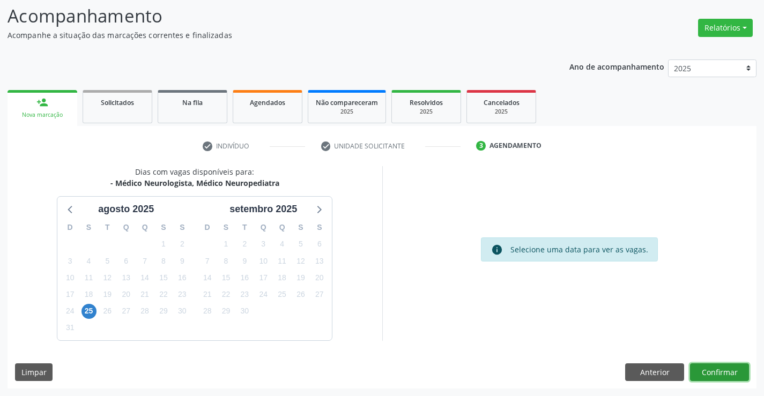
click at [710, 371] on button "Confirmar" at bounding box center [719, 372] width 59 height 18
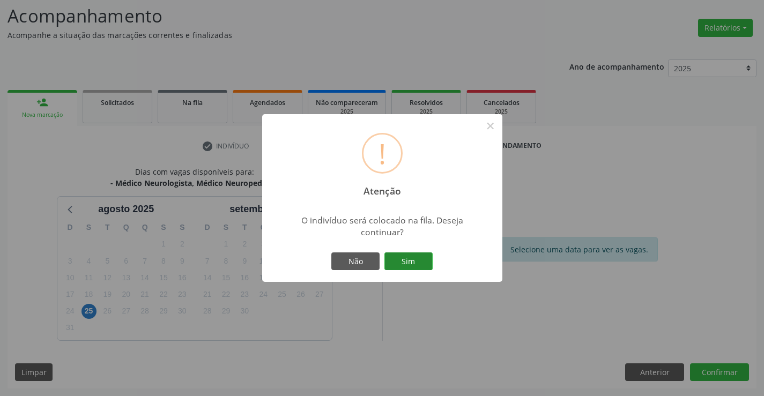
click at [401, 259] on button "Sim" at bounding box center [408, 261] width 48 height 18
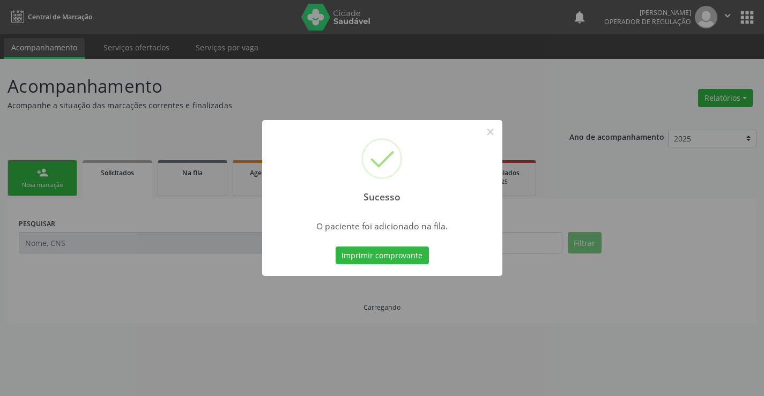
scroll to position [0, 0]
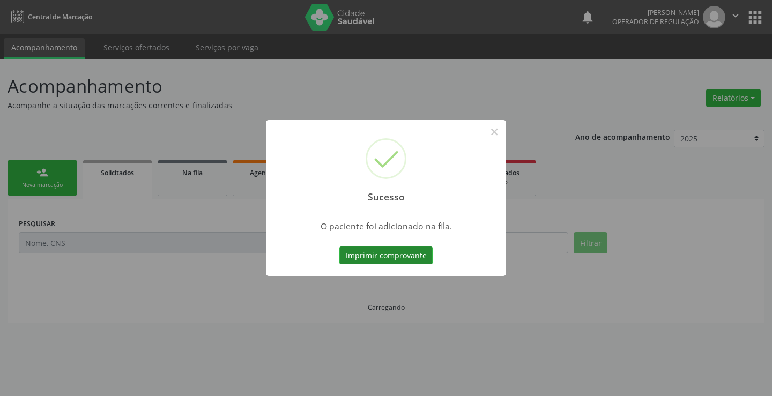
click at [393, 258] on button "Imprimir comprovante" at bounding box center [385, 256] width 93 height 18
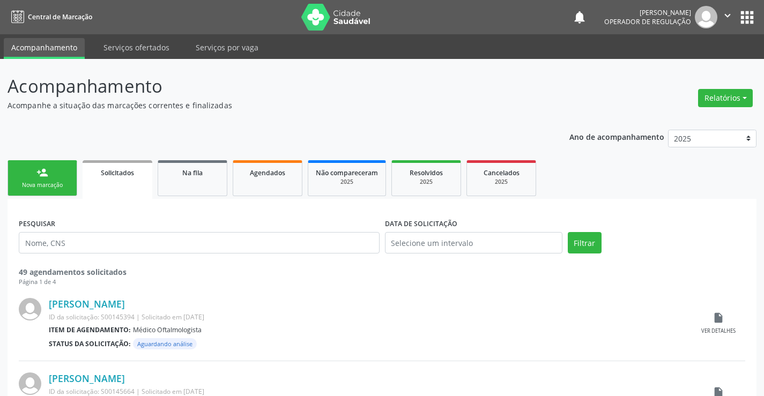
click at [59, 173] on link "person_add Nova marcação" at bounding box center [43, 178] width 70 height 36
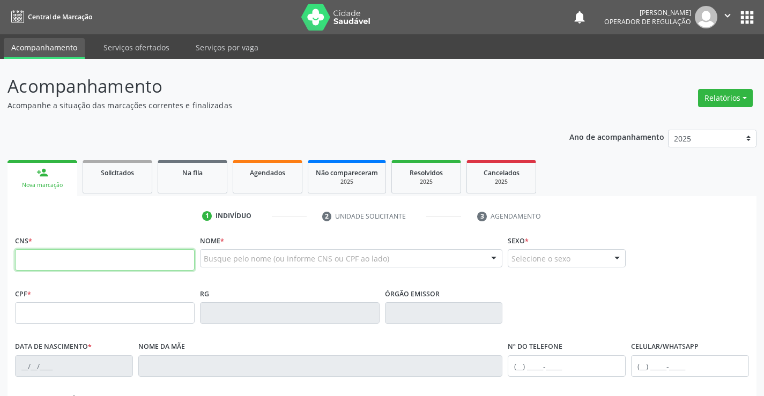
click at [67, 269] on input "text" at bounding box center [105, 259] width 180 height 21
click at [84, 255] on input "text" at bounding box center [105, 259] width 180 height 21
click at [198, 179] on link "Na fila" at bounding box center [193, 176] width 70 height 33
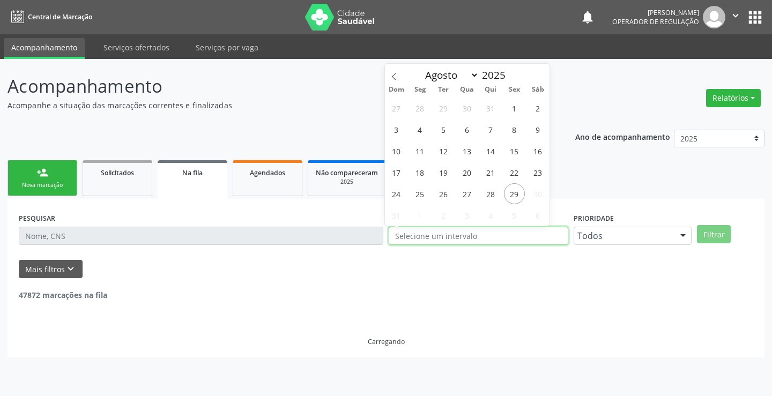
click at [416, 236] on input "text" at bounding box center [479, 236] width 180 height 18
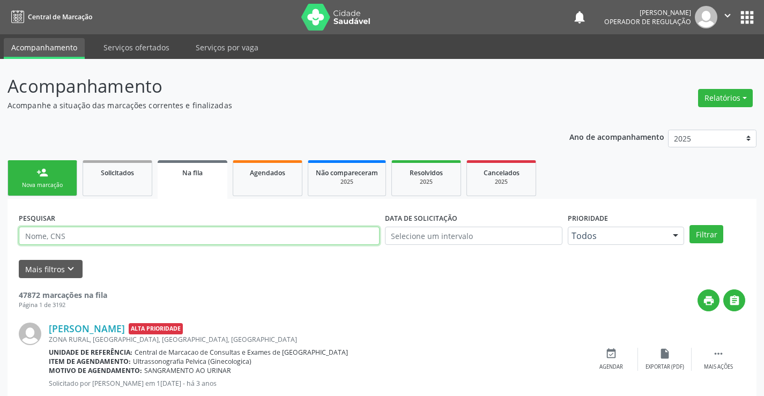
click at [99, 234] on input "text" at bounding box center [199, 236] width 361 height 18
type input "708006804029925"
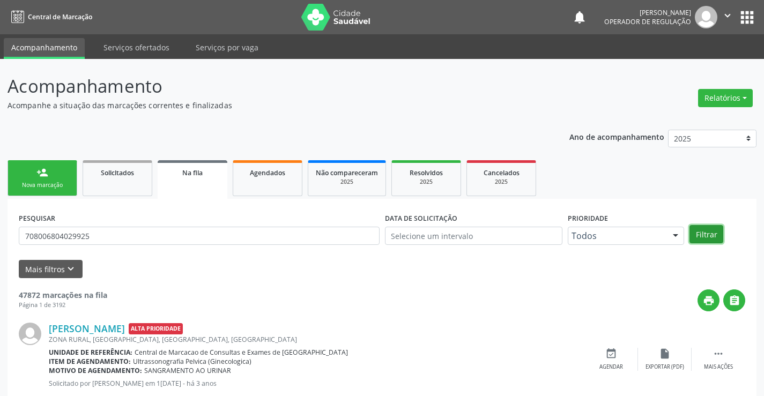
drag, startPoint x: 702, startPoint y: 236, endPoint x: 705, endPoint y: 228, distance: 8.7
click at [702, 235] on button "Filtrar" at bounding box center [706, 234] width 34 height 18
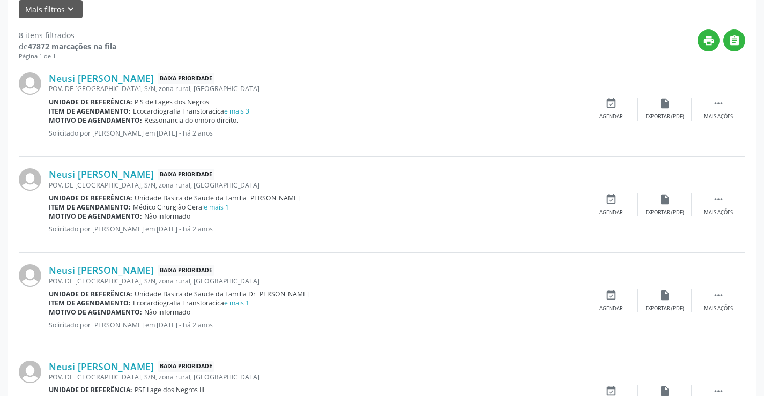
scroll to position [268, 0]
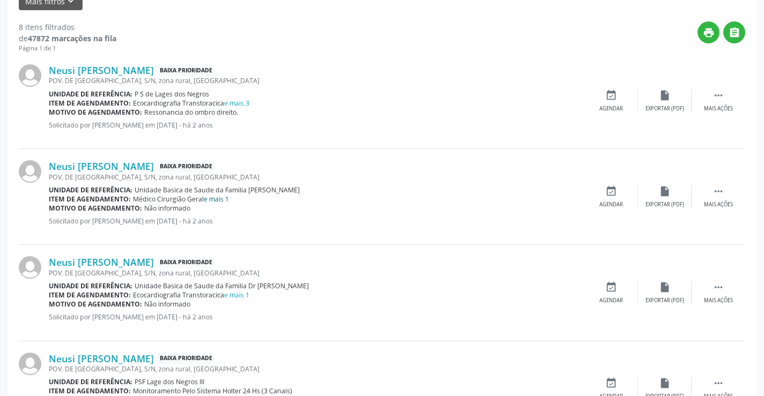
click at [219, 199] on link "e mais 1" at bounding box center [216, 199] width 25 height 9
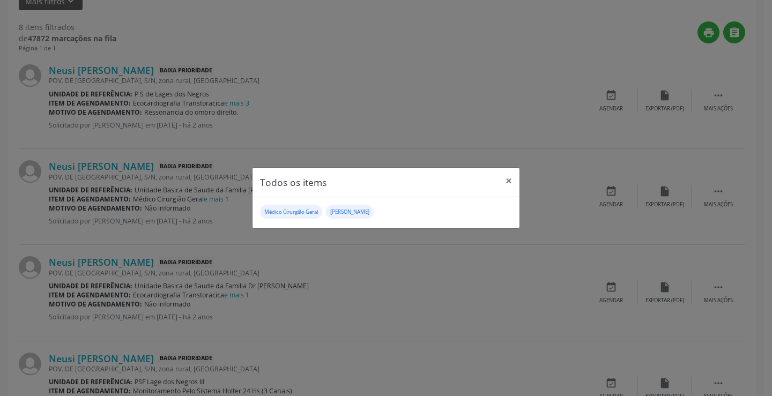
click at [395, 262] on div "Todos os items × Médico Cirurgião Geral Médico Otorrinolaringologista" at bounding box center [386, 198] width 772 height 396
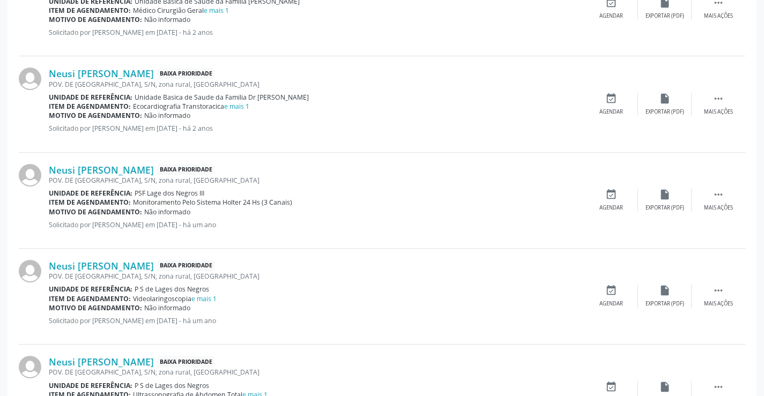
scroll to position [482, 0]
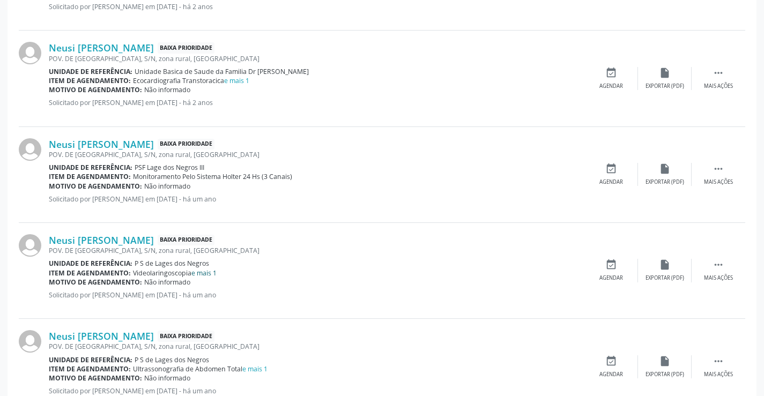
click at [208, 271] on link "e mais 1" at bounding box center [203, 273] width 25 height 9
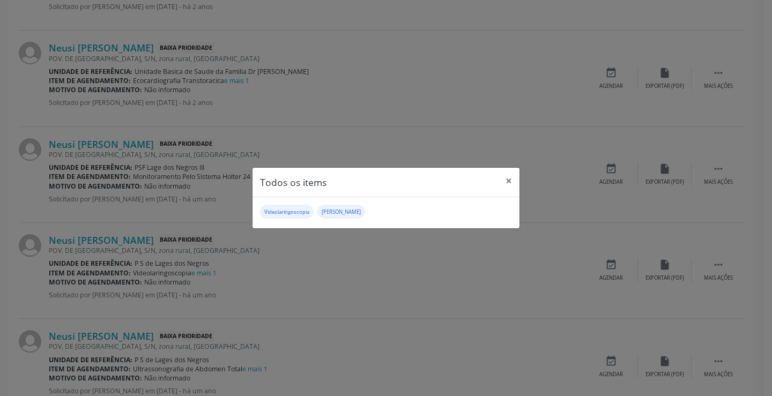
click at [399, 261] on div "Todos os items × Videolaringoscopia Médico Otorrinolaringologista" at bounding box center [386, 198] width 772 height 396
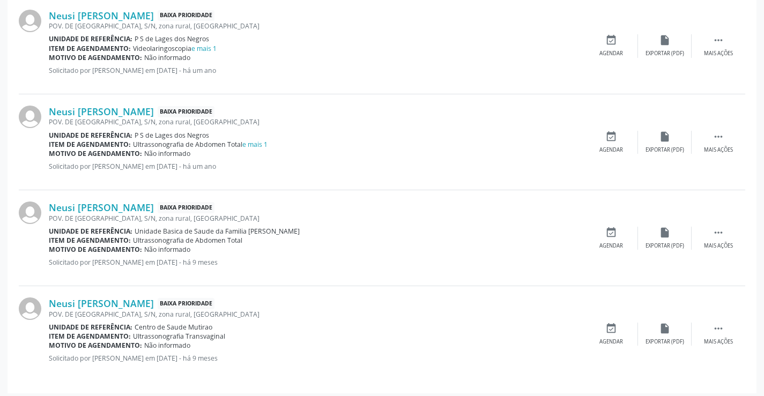
scroll to position [712, 0]
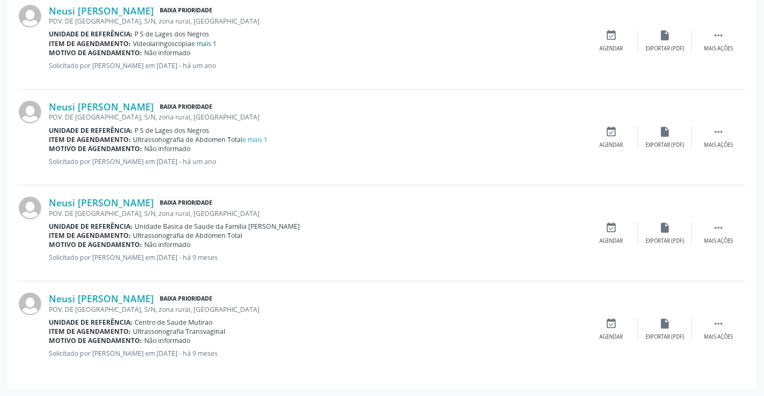
click at [209, 45] on link "e mais 1" at bounding box center [203, 43] width 25 height 9
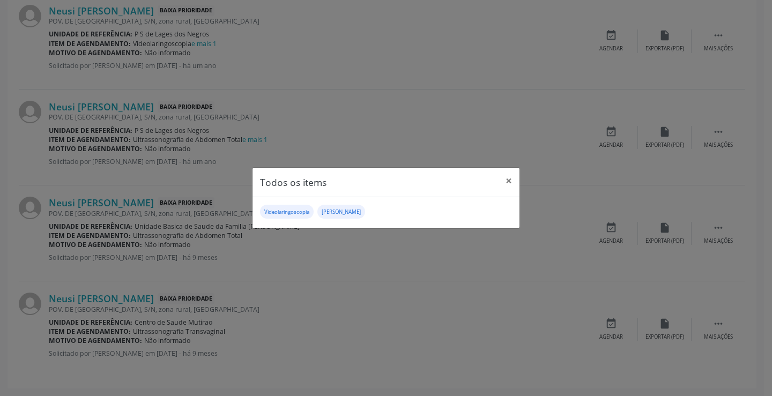
click at [377, 271] on div "Todos os items × Videolaringoscopia Médico Otorrinolaringologista" at bounding box center [386, 198] width 772 height 396
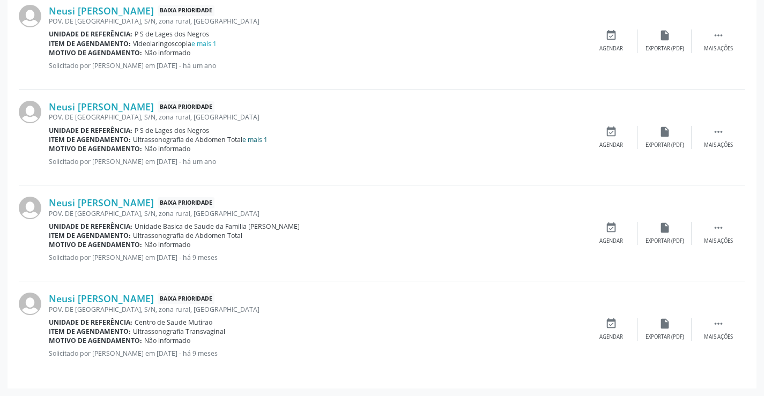
click at [256, 142] on link "e mais 1" at bounding box center [254, 139] width 25 height 9
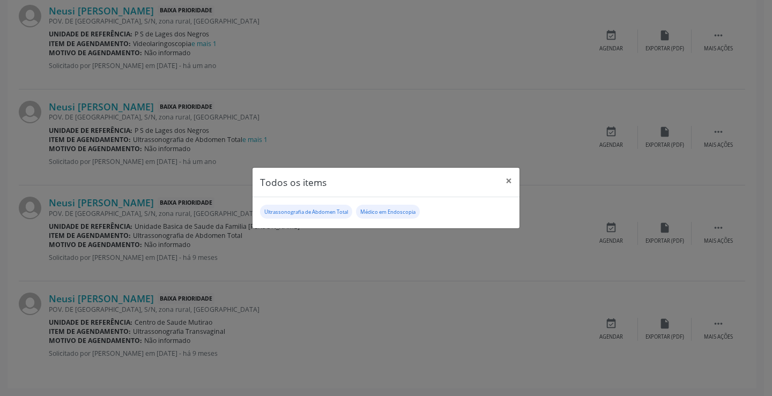
click at [328, 248] on div "Todos os items × Ultrassonografia de Abdomen Total Médico em Endoscopia" at bounding box center [386, 198] width 772 height 396
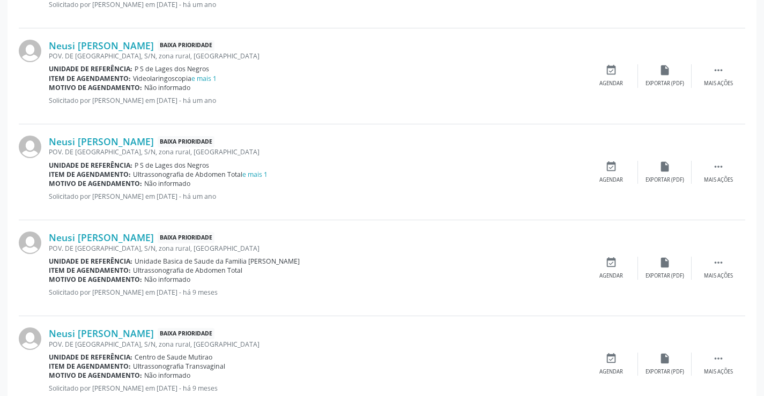
scroll to position [658, 0]
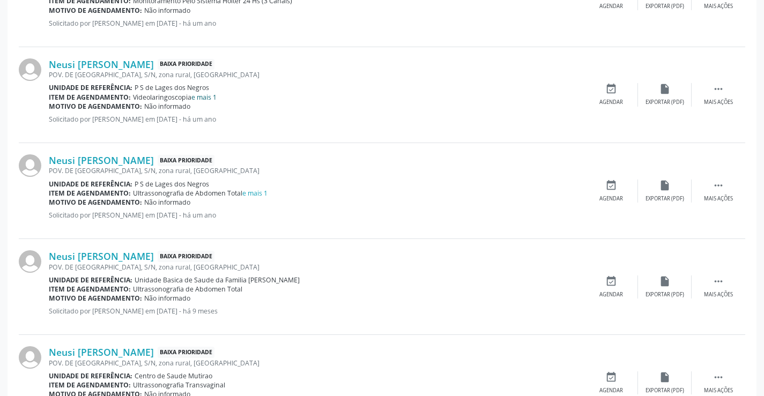
click at [206, 96] on link "e mais 1" at bounding box center [203, 97] width 25 height 9
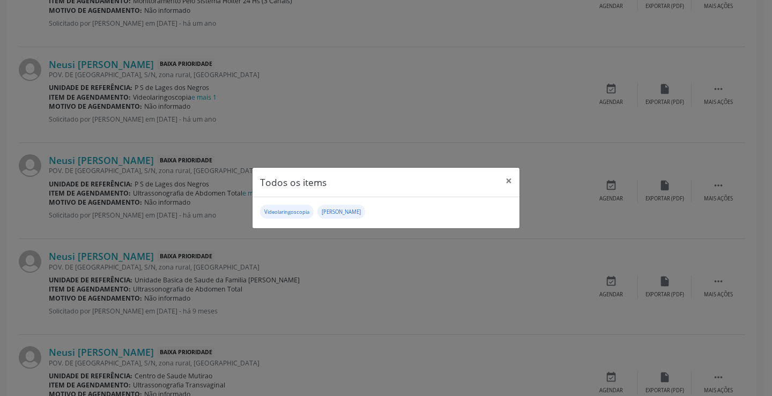
click at [315, 249] on div "Todos os items × Videolaringoscopia Médico Otorrinolaringologista" at bounding box center [386, 198] width 772 height 396
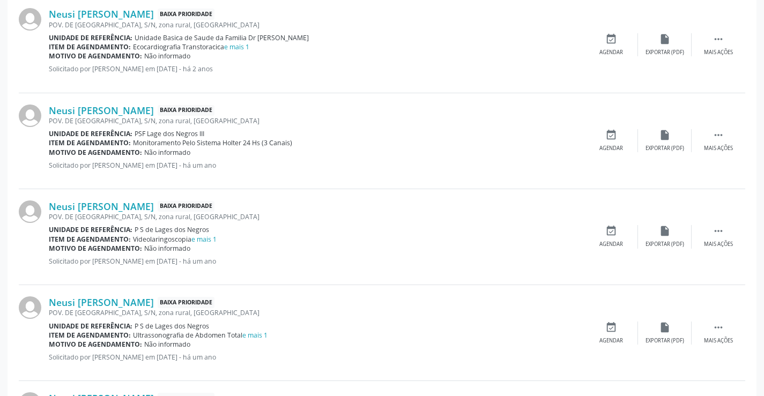
scroll to position [497, 0]
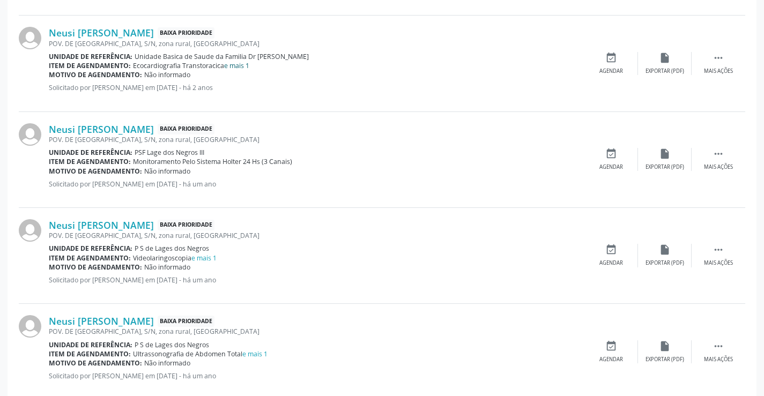
click at [239, 66] on link "e mais 1" at bounding box center [236, 65] width 25 height 9
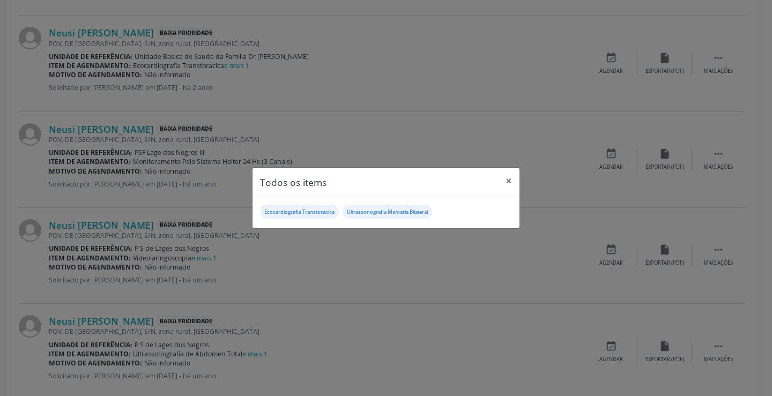
click at [349, 292] on div "Todos os items × Ecocardiografia Transtoracica Ultrassonografia Mamaria Bilater…" at bounding box center [386, 198] width 772 height 396
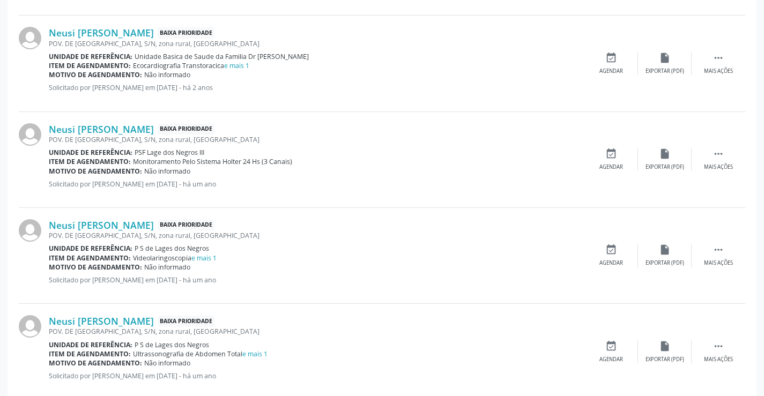
scroll to position [551, 0]
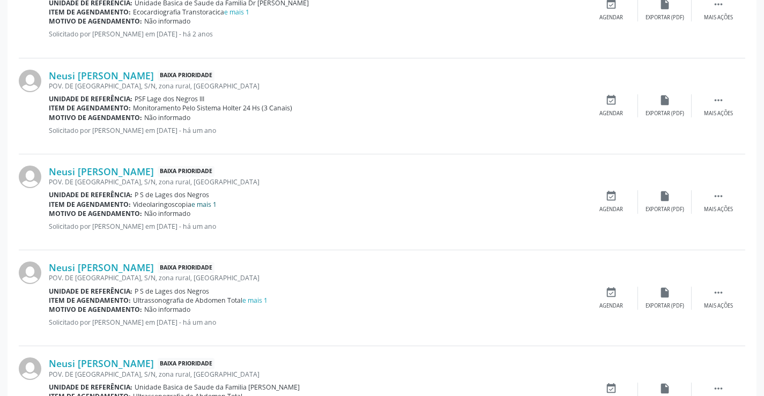
click at [209, 205] on link "e mais 1" at bounding box center [203, 204] width 25 height 9
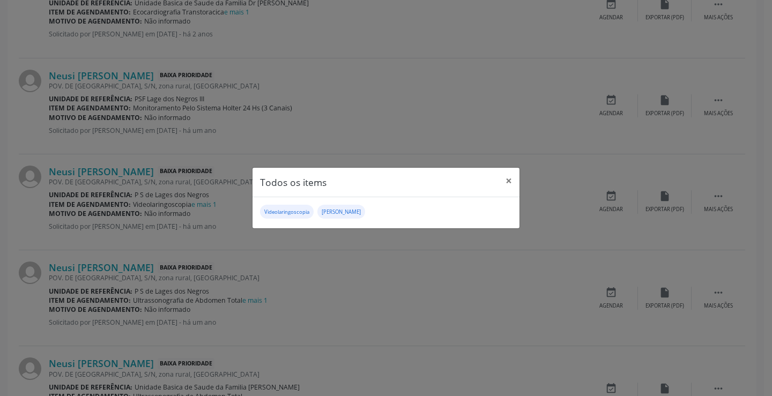
click at [333, 278] on div "Todos os items × Videolaringoscopia Médico Otorrinolaringologista" at bounding box center [386, 198] width 772 height 396
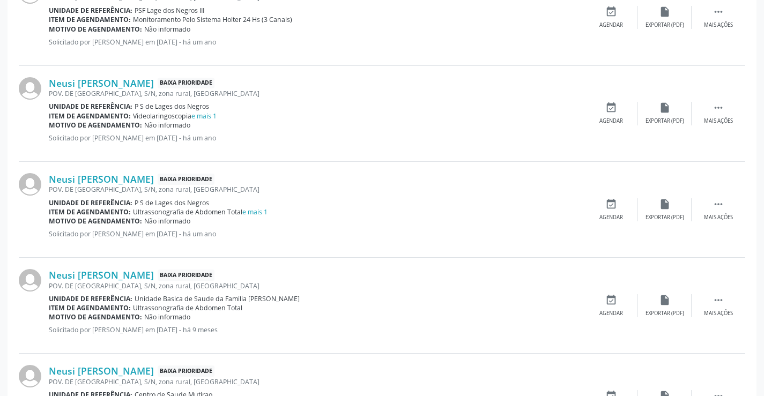
scroll to position [658, 0]
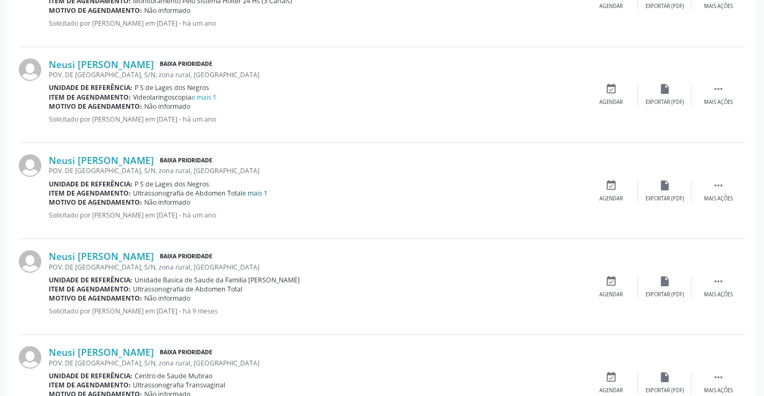
click at [258, 190] on link "e mais 1" at bounding box center [254, 193] width 25 height 9
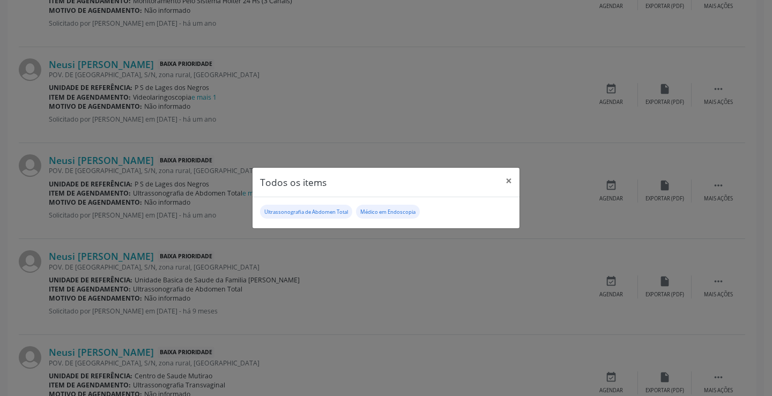
click at [406, 291] on div "Todos os items × Ultrassonografia de Abdomen Total Médico em Endoscopia" at bounding box center [386, 198] width 772 height 396
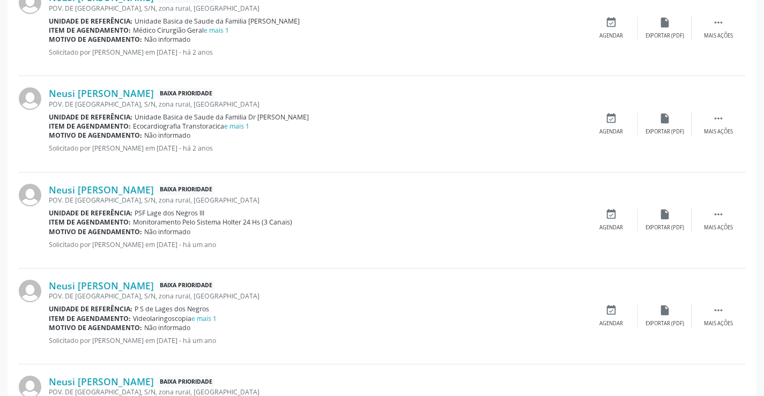
scroll to position [390, 0]
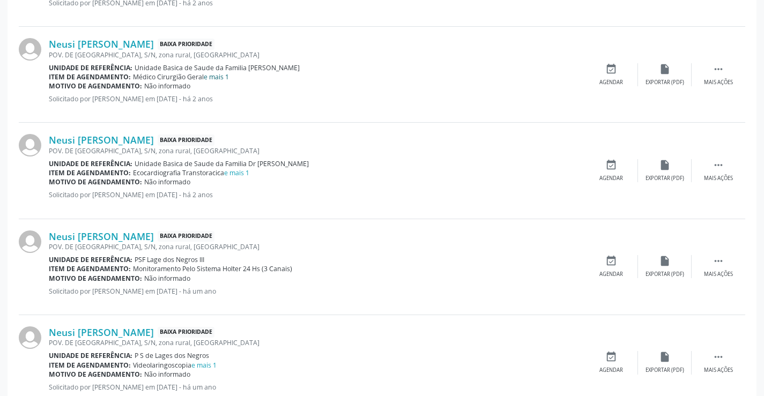
click at [220, 77] on link "e mais 1" at bounding box center [216, 76] width 25 height 9
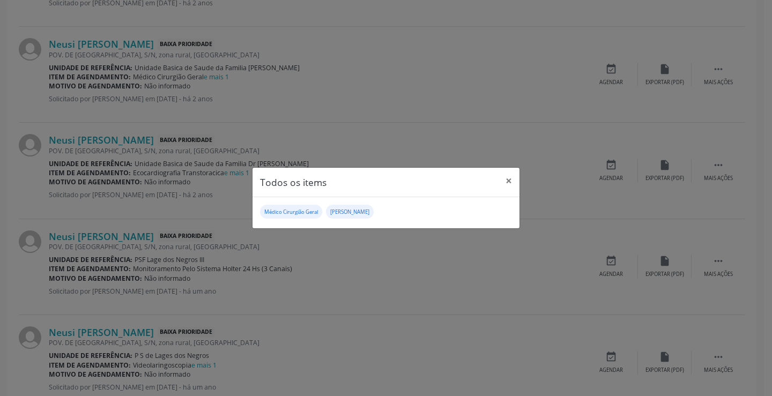
click at [380, 277] on div "Todos os items × Médico Cirurgião Geral Médico Otorrinolaringologista" at bounding box center [386, 198] width 772 height 396
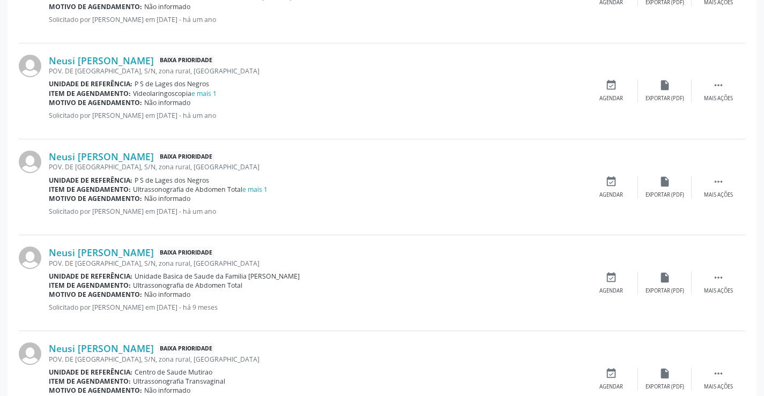
scroll to position [605, 0]
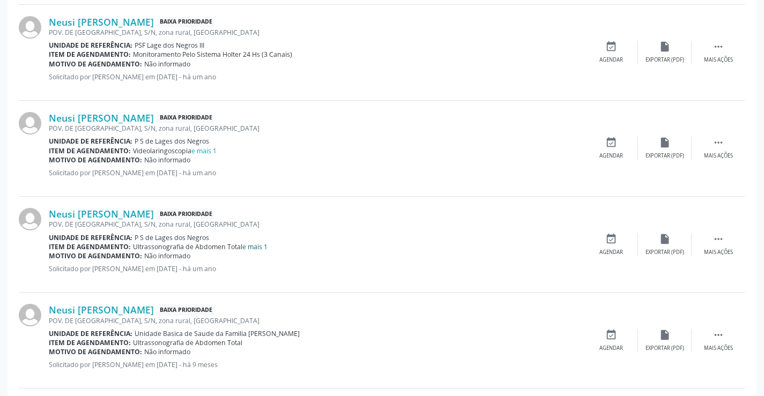
click at [254, 244] on link "e mais 1" at bounding box center [254, 246] width 25 height 9
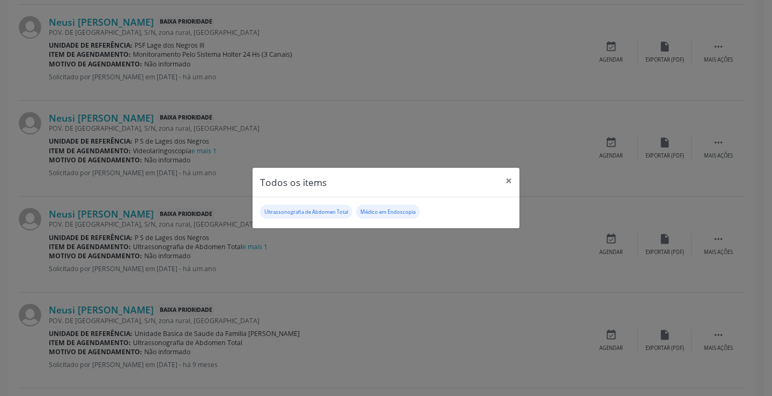
click at [398, 264] on div "Todos os items × Ultrassonografia de Abdomen Total Médico em Endoscopia" at bounding box center [386, 198] width 772 height 396
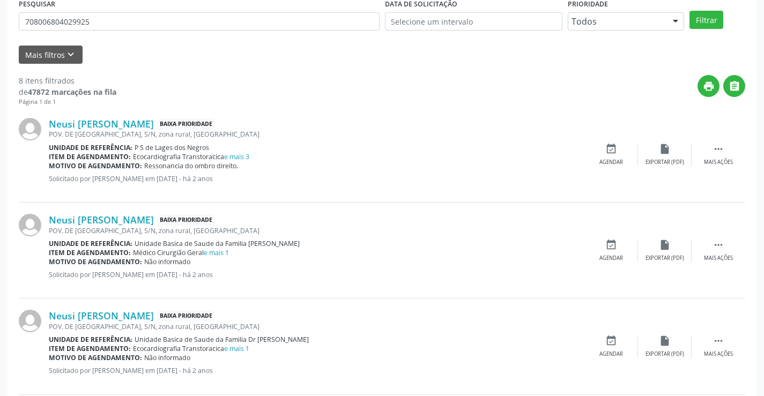
scroll to position [15, 0]
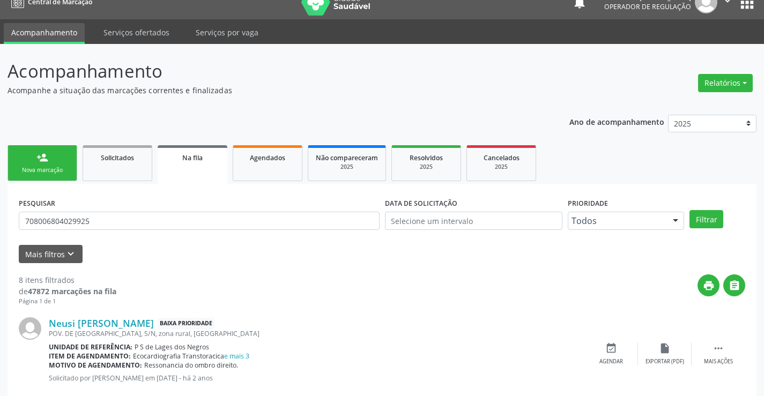
click at [44, 161] on div "person_add" at bounding box center [42, 158] width 12 height 12
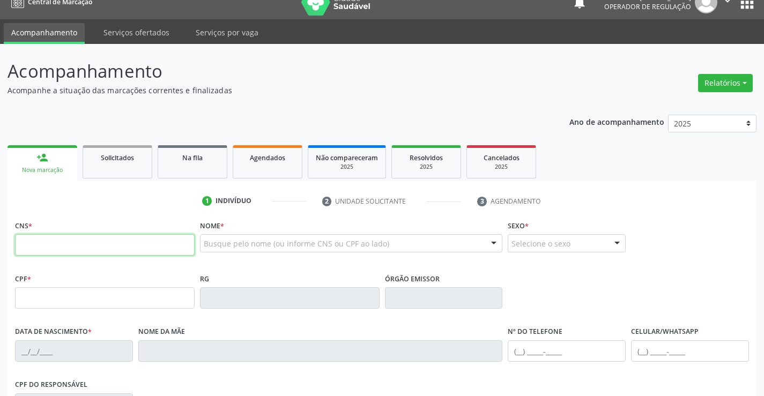
click at [66, 247] on input "text" at bounding box center [105, 244] width 180 height 21
type input "704 2072 0238 7587"
type input "0762545852"
type input "[DATE]"
type input "[PERSON_NAME]"
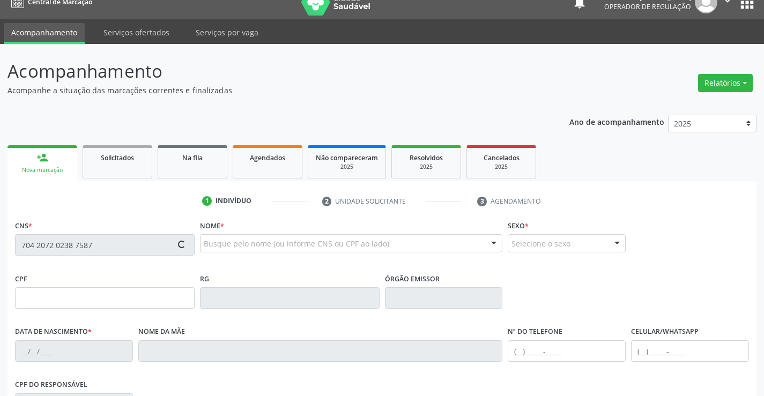
type input "[PHONE_NUMBER]"
type input "246.672.695-53"
type input "10"
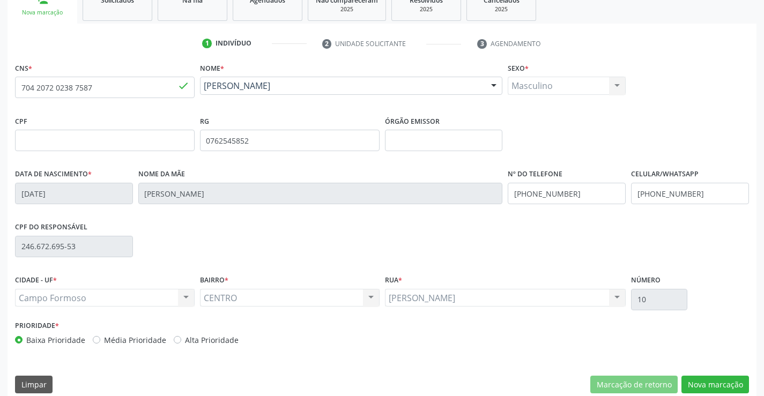
scroll to position [185, 0]
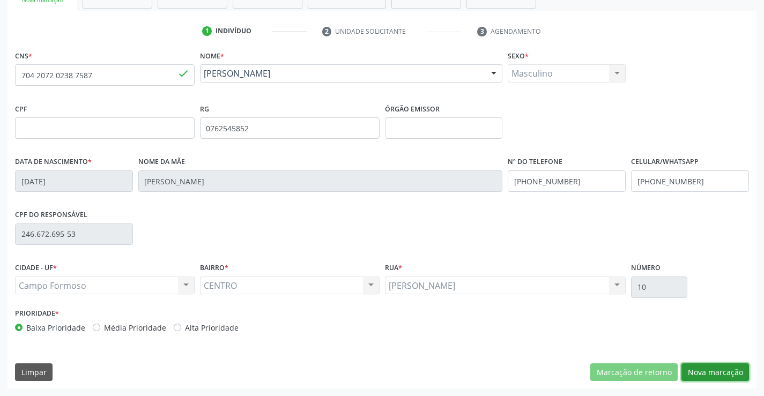
click at [714, 370] on button "Nova marcação" at bounding box center [715, 372] width 68 height 18
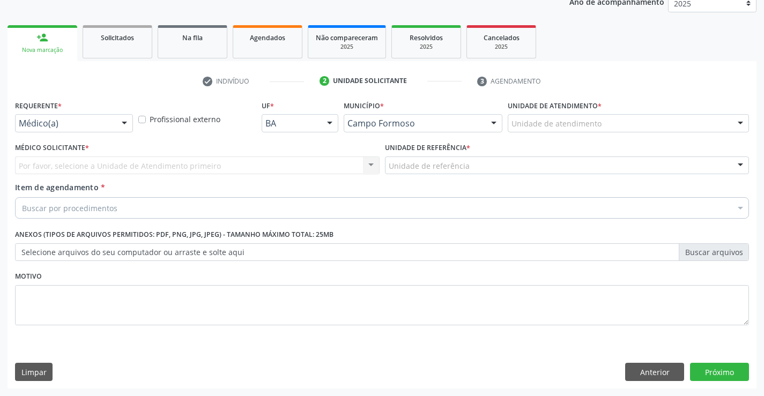
scroll to position [135, 0]
click at [44, 114] on label "Requerente *" at bounding box center [38, 106] width 47 height 17
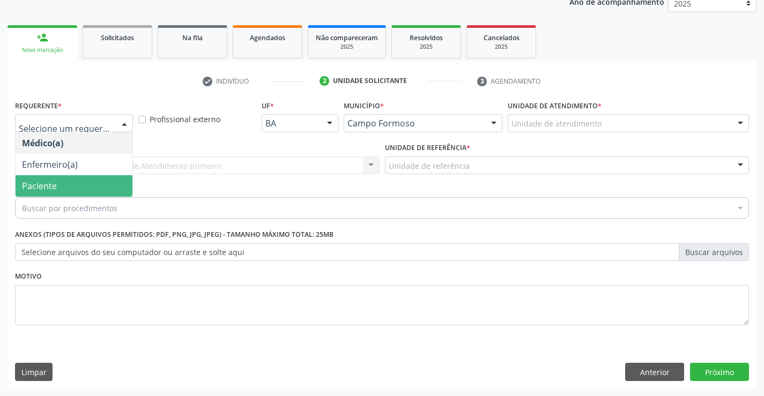
click at [57, 189] on span "Paciente" at bounding box center [74, 185] width 117 height 21
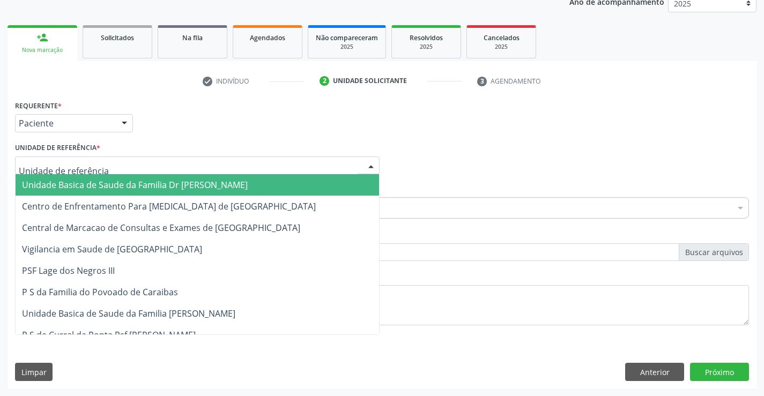
click at [98, 160] on div at bounding box center [197, 166] width 365 height 18
click at [117, 179] on span "Unidade Basica de Saude da Familia Dr [PERSON_NAME]" at bounding box center [197, 184] width 363 height 21
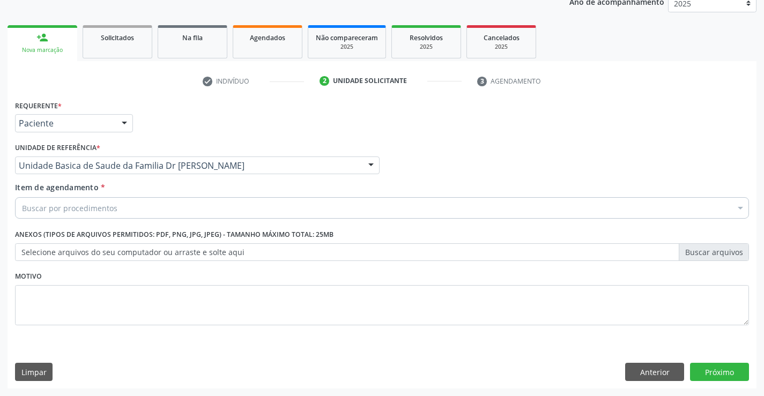
click at [121, 207] on div "Buscar por procedimentos" at bounding box center [382, 207] width 734 height 21
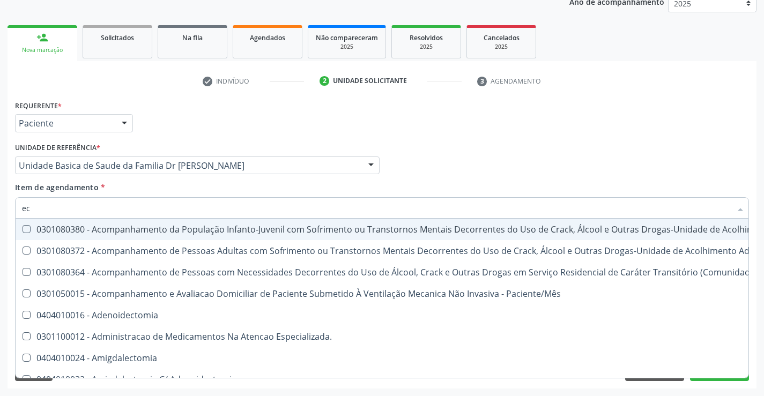
type input "eco"
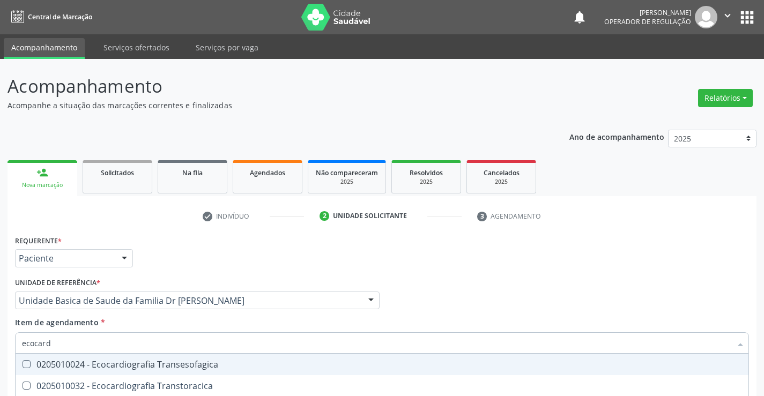
scroll to position [135, 0]
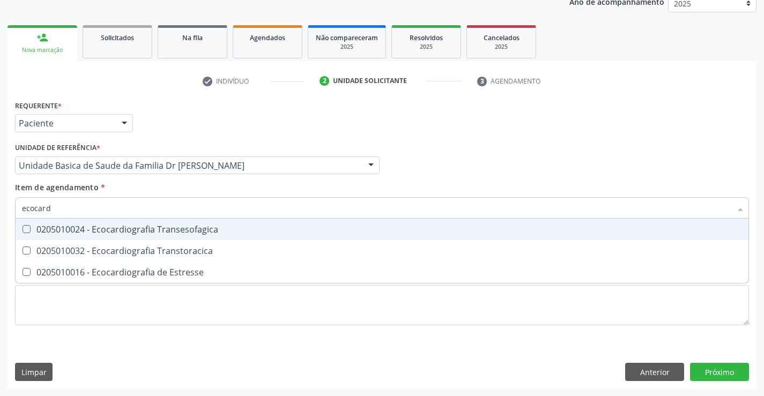
type input "ecocardi"
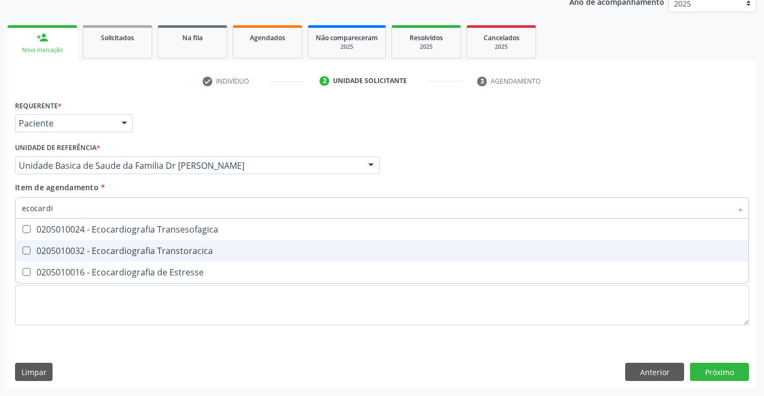
click at [144, 248] on div "0205010032 - Ecocardiografia Transtoracica" at bounding box center [382, 251] width 720 height 9
checkbox Transtoracica "true"
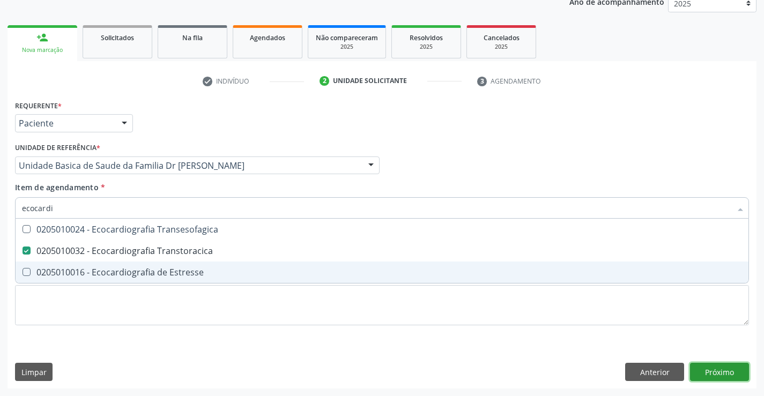
click at [716, 366] on div "Requerente * Paciente Médico(a) Enfermeiro(a) Paciente Nenhum resultado encontr…" at bounding box center [382, 243] width 749 height 291
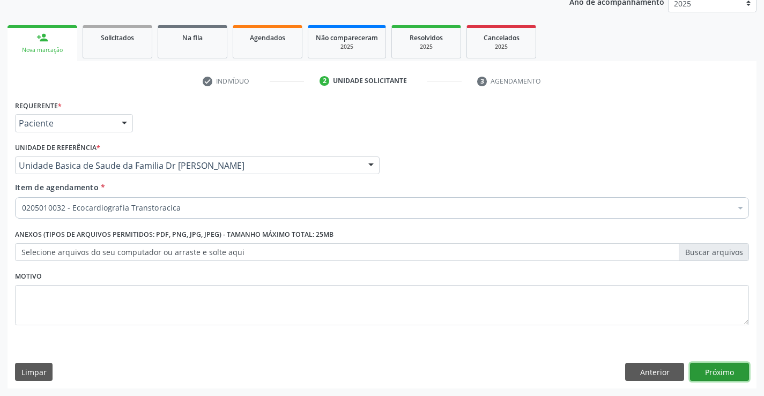
click at [716, 366] on button "Próximo" at bounding box center [719, 372] width 59 height 18
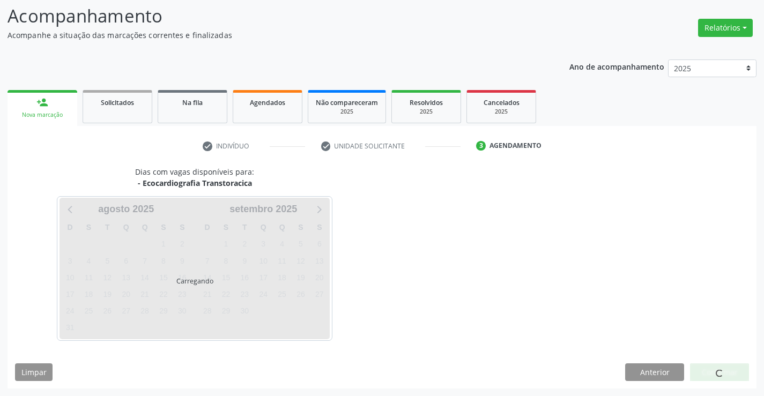
scroll to position [70, 0]
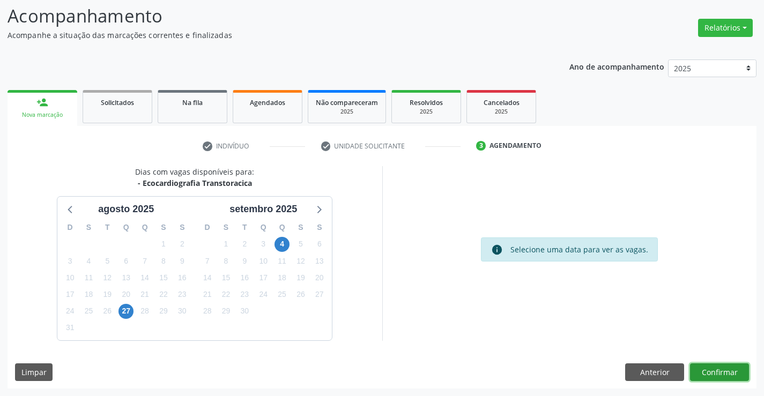
click at [716, 369] on button "Confirmar" at bounding box center [719, 372] width 59 height 18
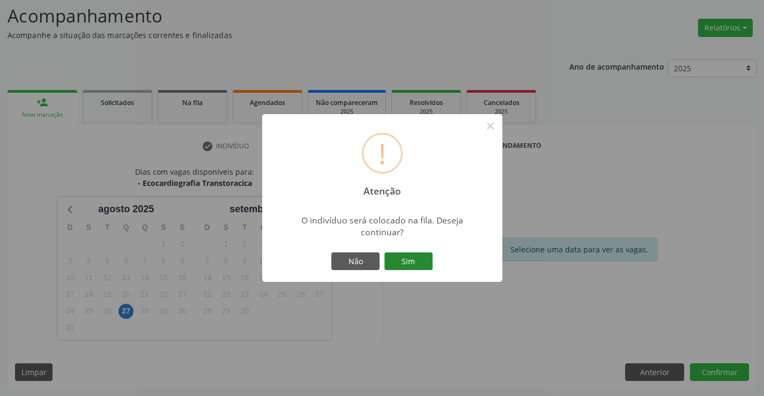
click at [401, 258] on button "Sim" at bounding box center [408, 261] width 48 height 18
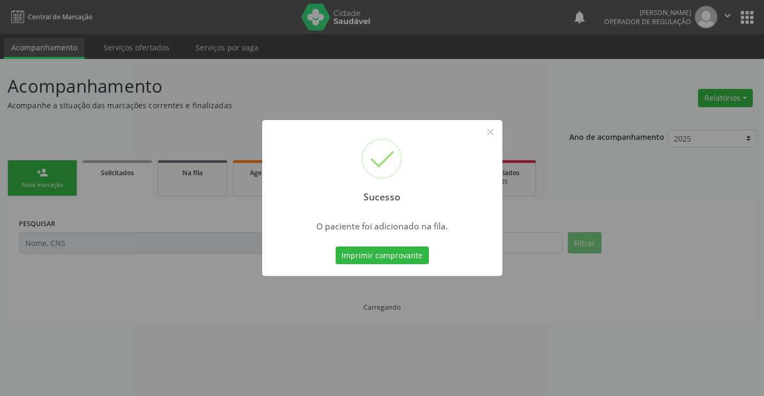
scroll to position [0, 0]
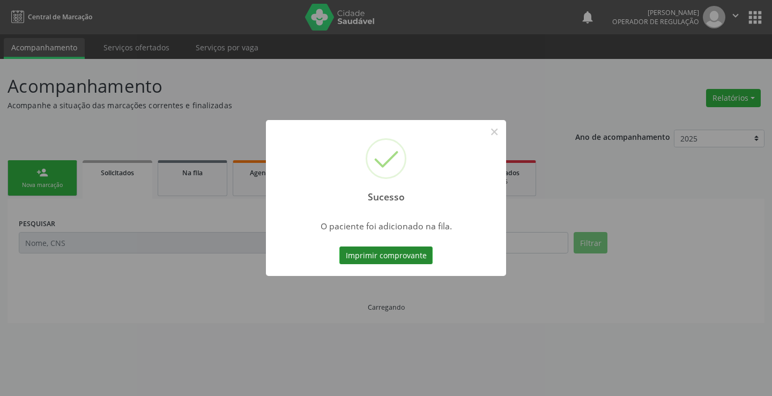
click at [382, 250] on button "Imprimir comprovante" at bounding box center [385, 256] width 93 height 18
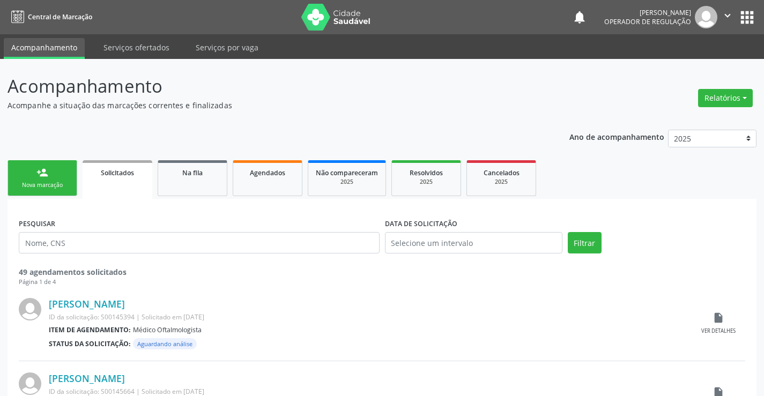
click at [46, 189] on div "Nova marcação" at bounding box center [43, 185] width 54 height 8
